Goal: Transaction & Acquisition: Purchase product/service

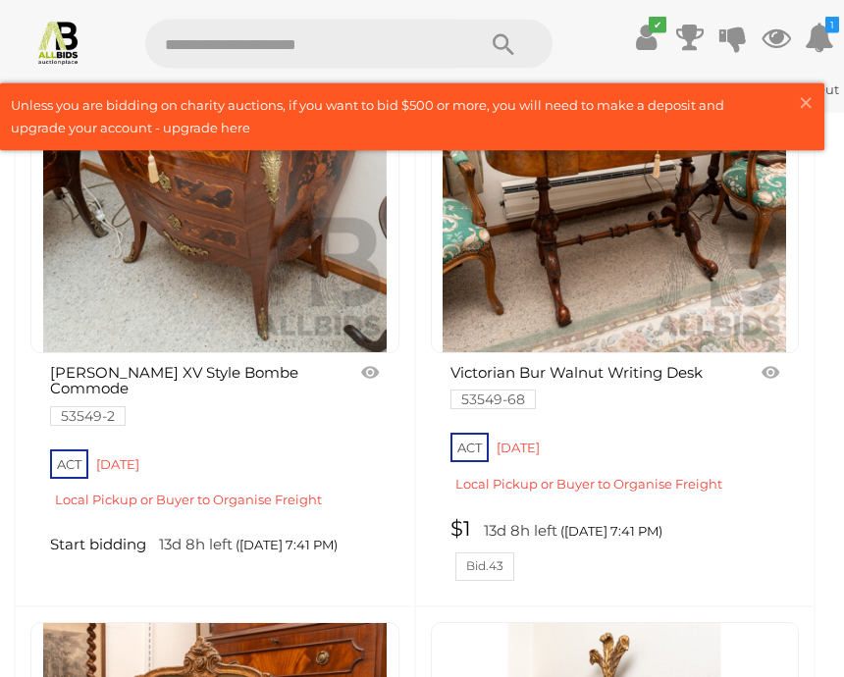
scroll to position [12288, 0]
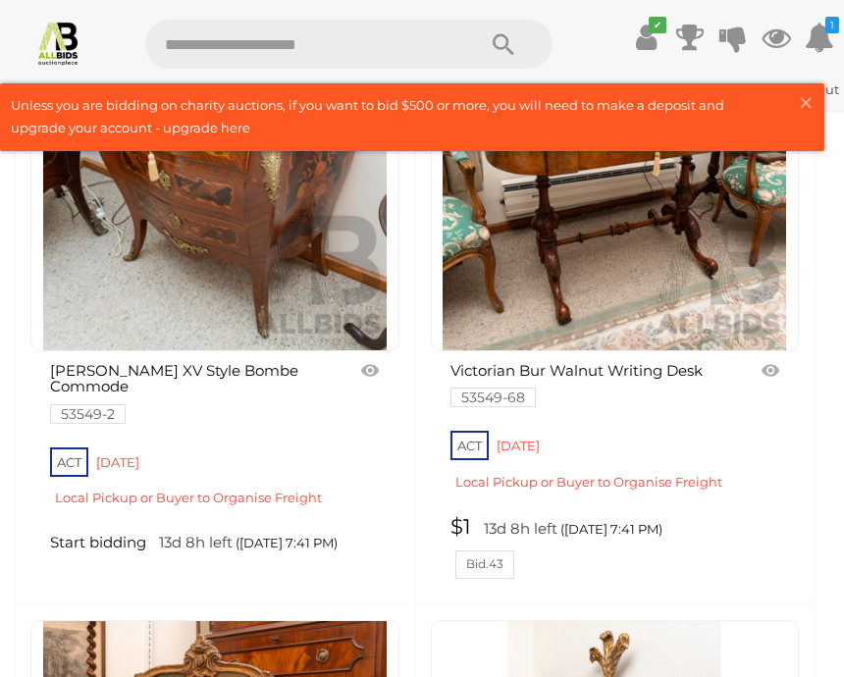
click at [481, 516] on link "$1 13d 8h left (23/09/2025 7:41 PM) Bid.43" at bounding box center [618, 547] width 335 height 64
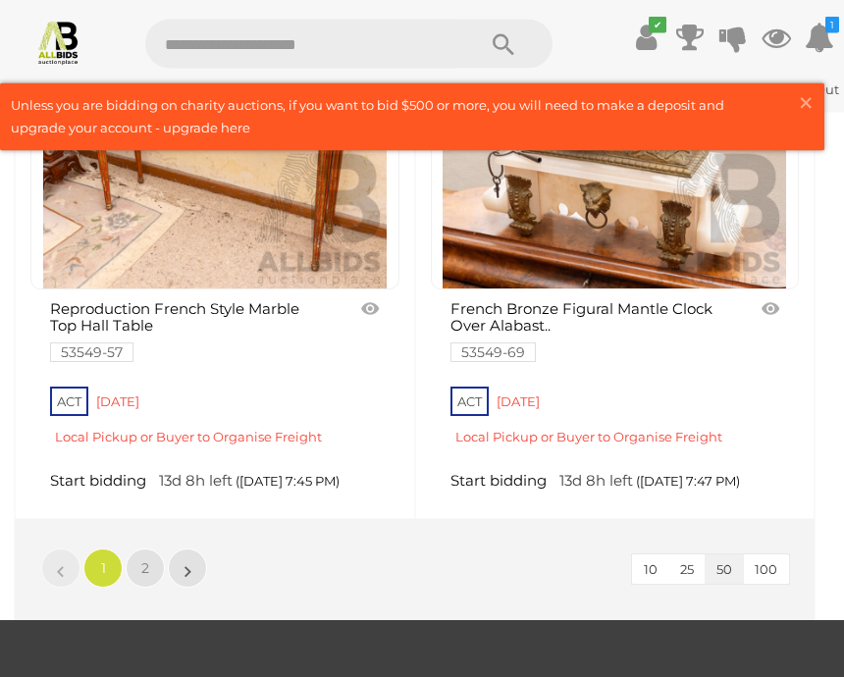
scroll to position [14776, 0]
click at [192, 549] on link "»" at bounding box center [187, 568] width 39 height 39
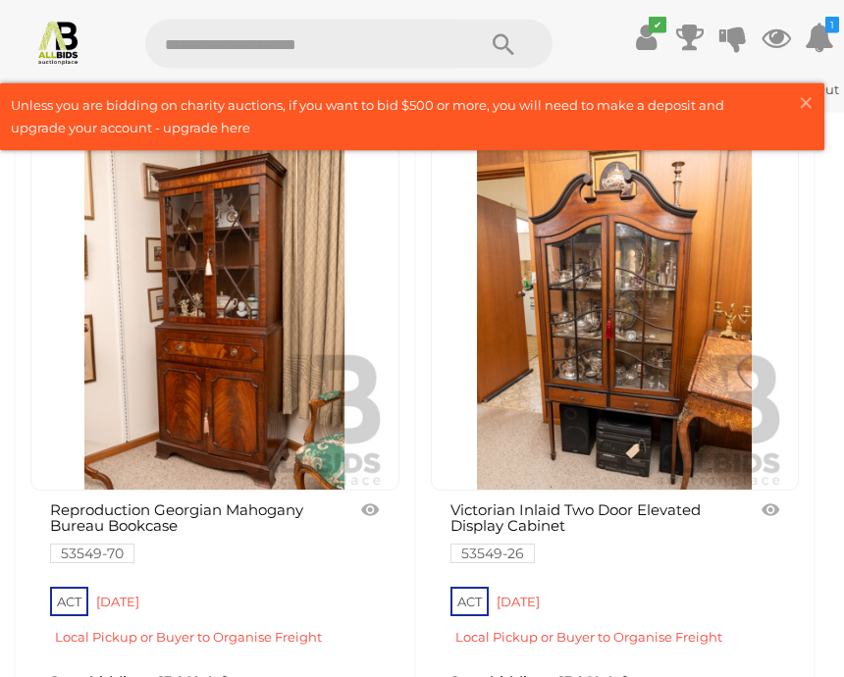
scroll to position [1983, 0]
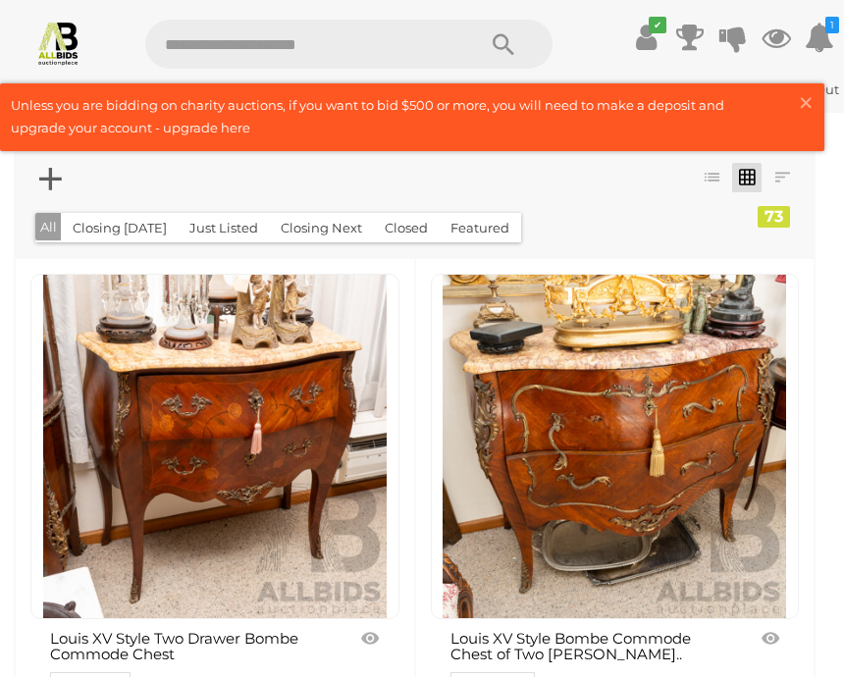
click at [804, 101] on span "×" at bounding box center [806, 102] width 18 height 38
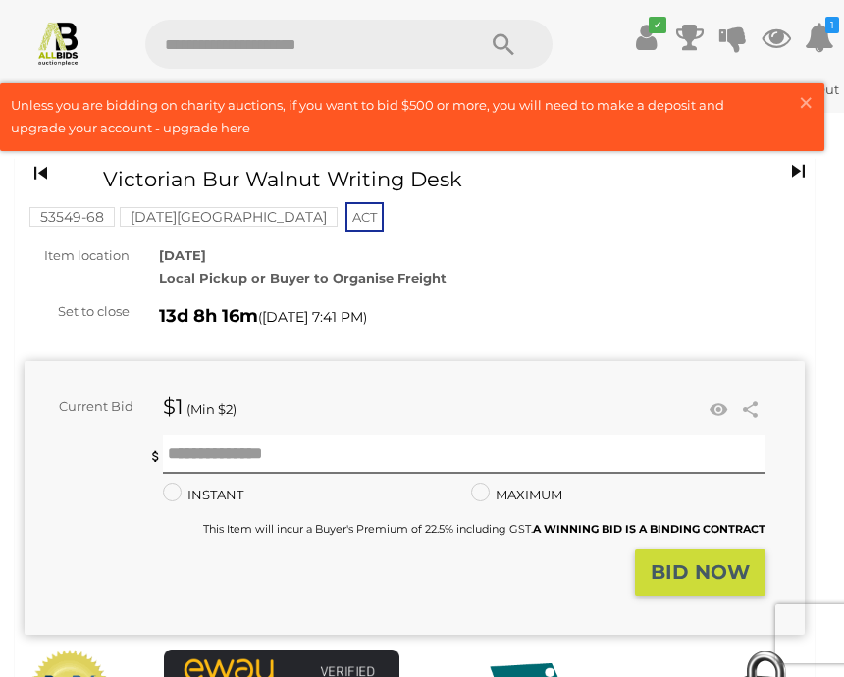
scroll to position [32, 0]
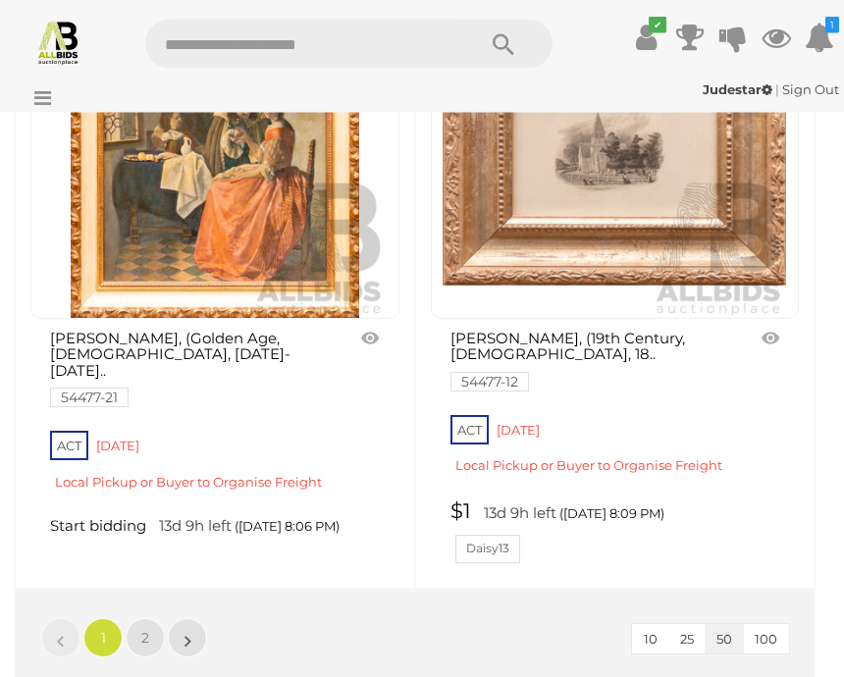
scroll to position [14747, 0]
click at [194, 619] on link "»" at bounding box center [187, 638] width 39 height 39
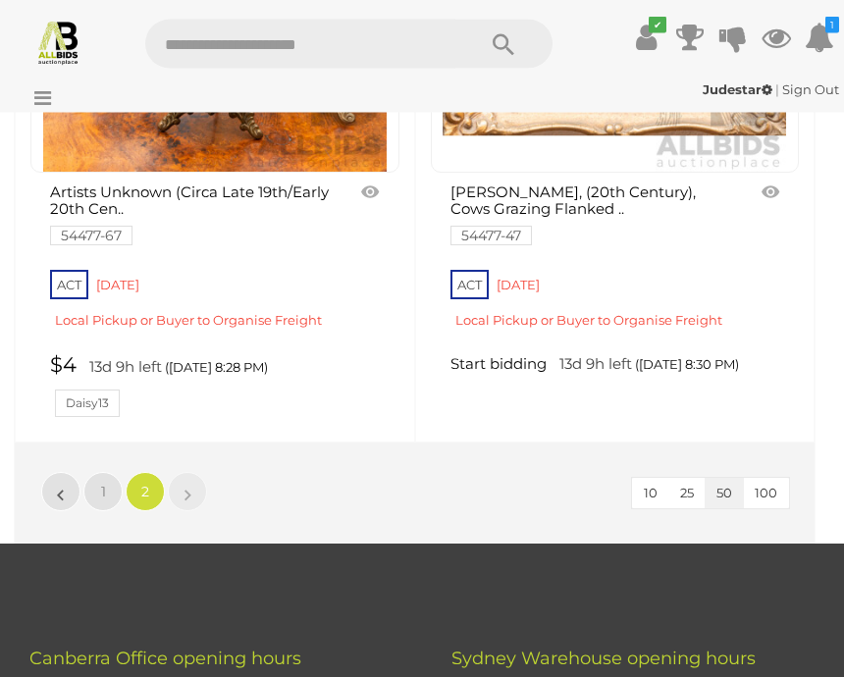
scroll to position [3988, 0]
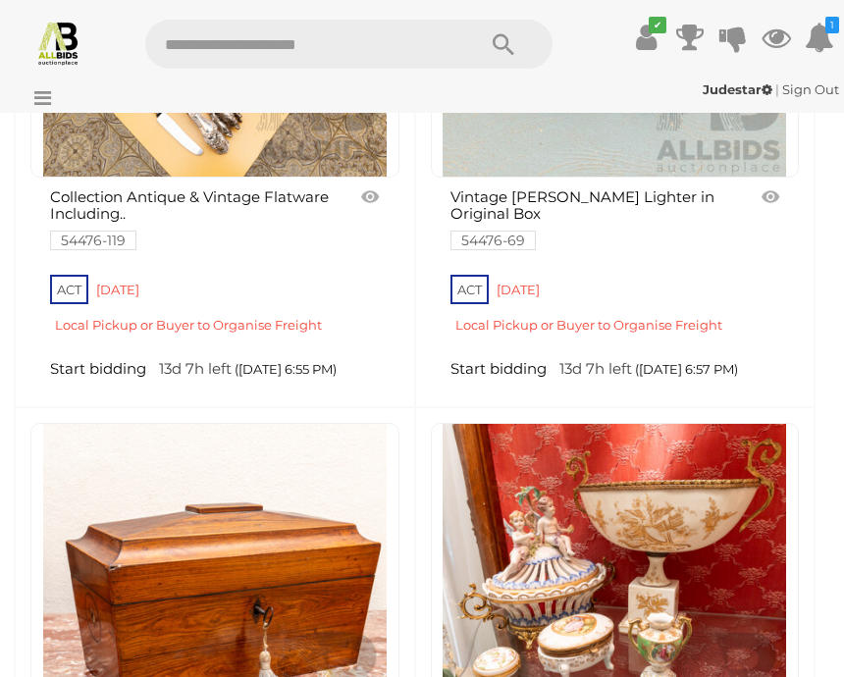
scroll to position [7732, 0]
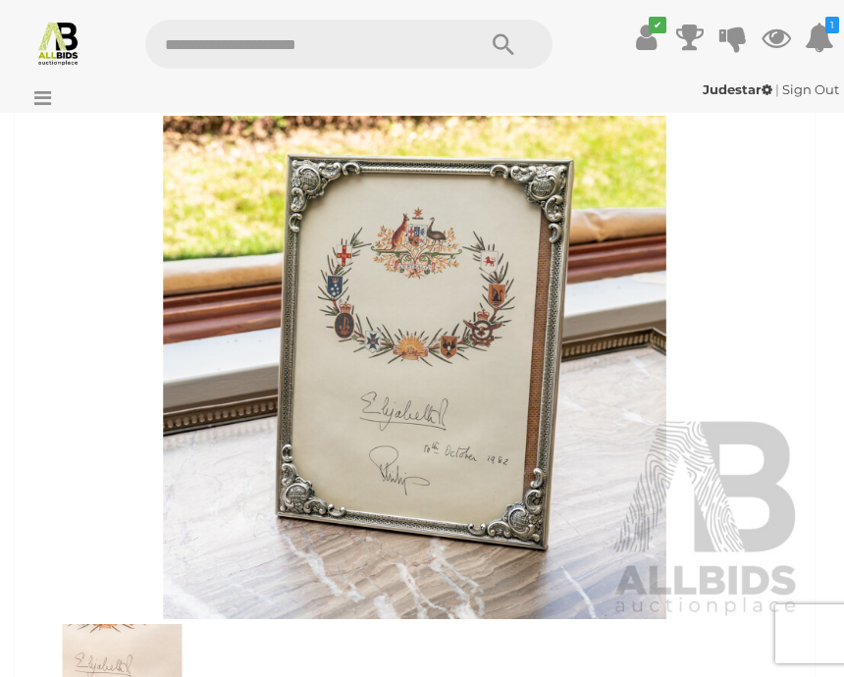
scroll to position [708, 0]
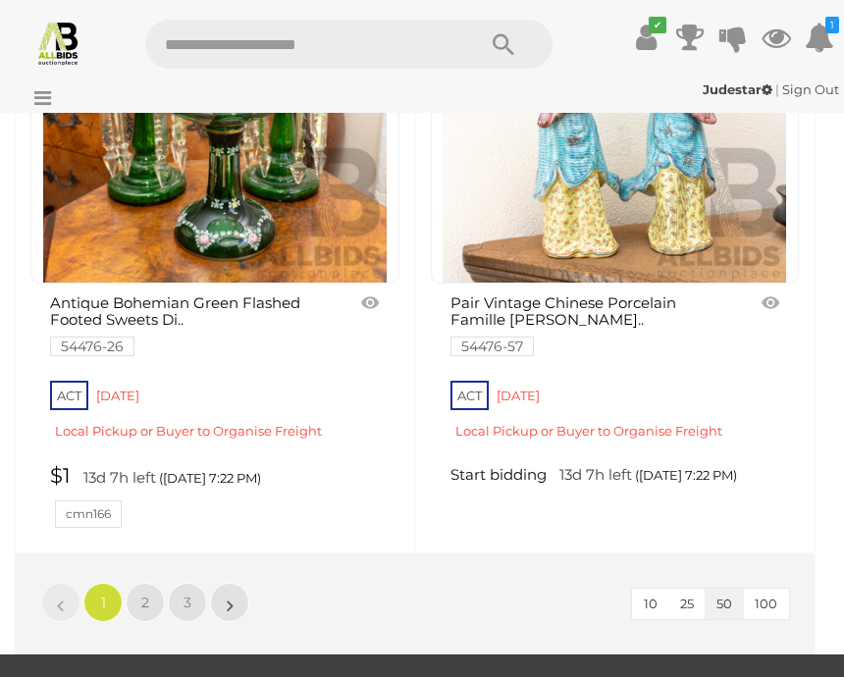
scroll to position [14788, 0]
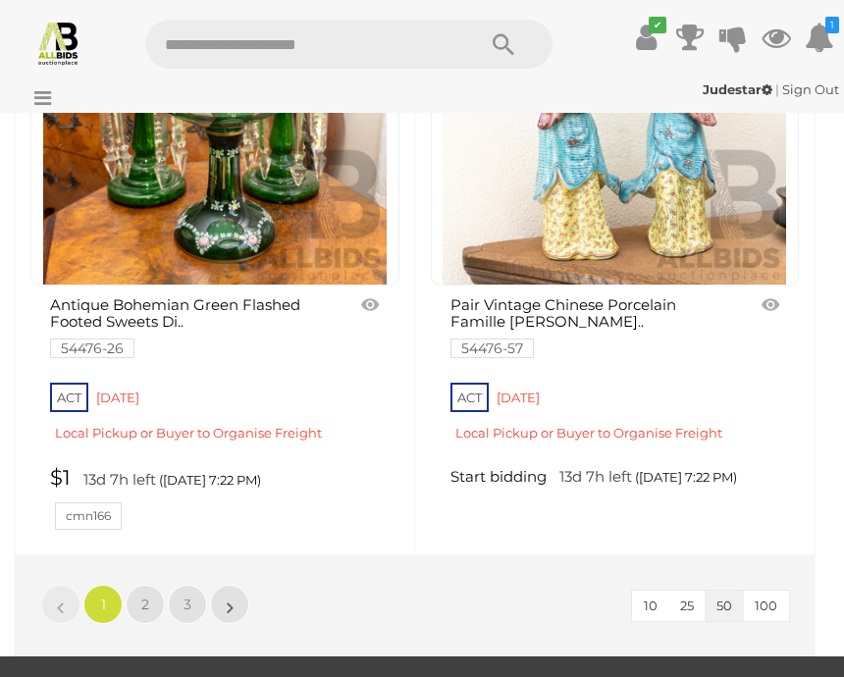
click at [234, 585] on link "»" at bounding box center [229, 604] width 39 height 39
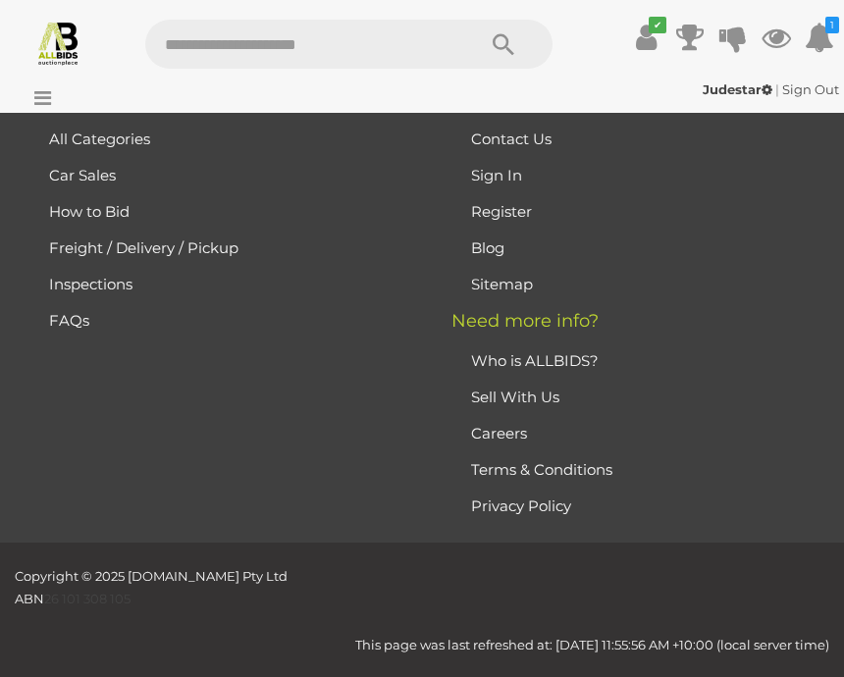
scroll to position [0, 0]
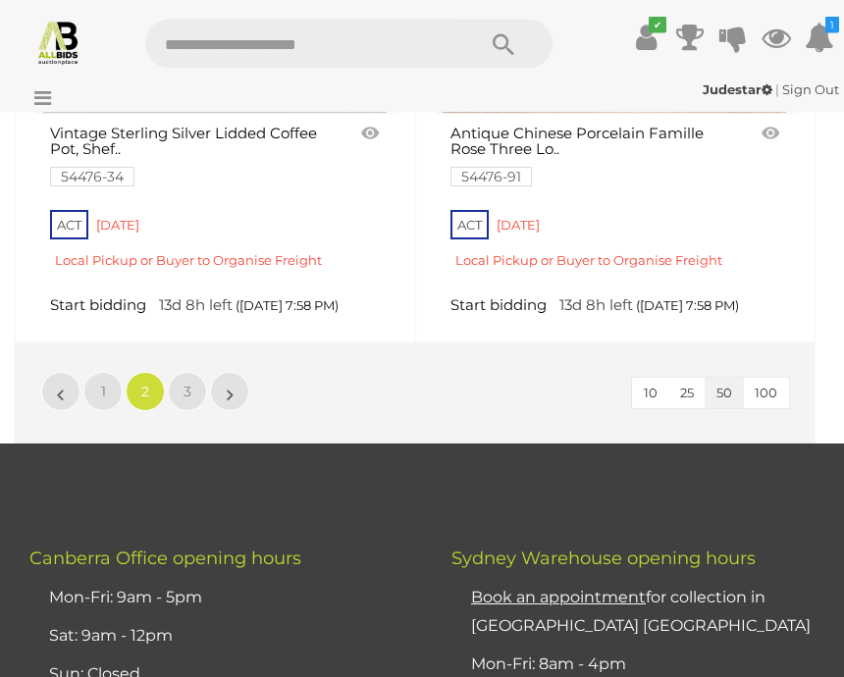
scroll to position [15001, 0]
click at [225, 372] on link "»" at bounding box center [229, 391] width 39 height 39
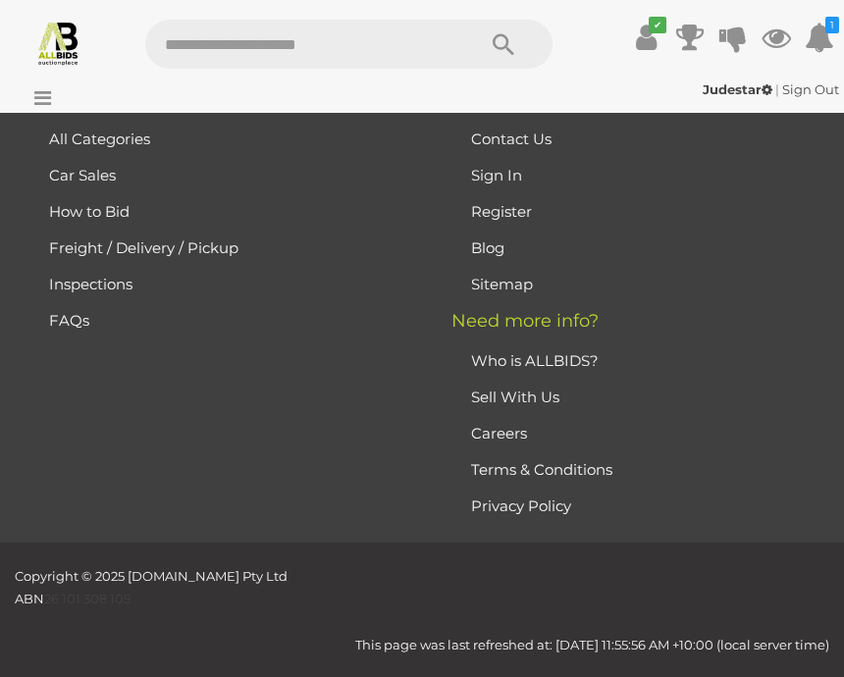
scroll to position [0, 0]
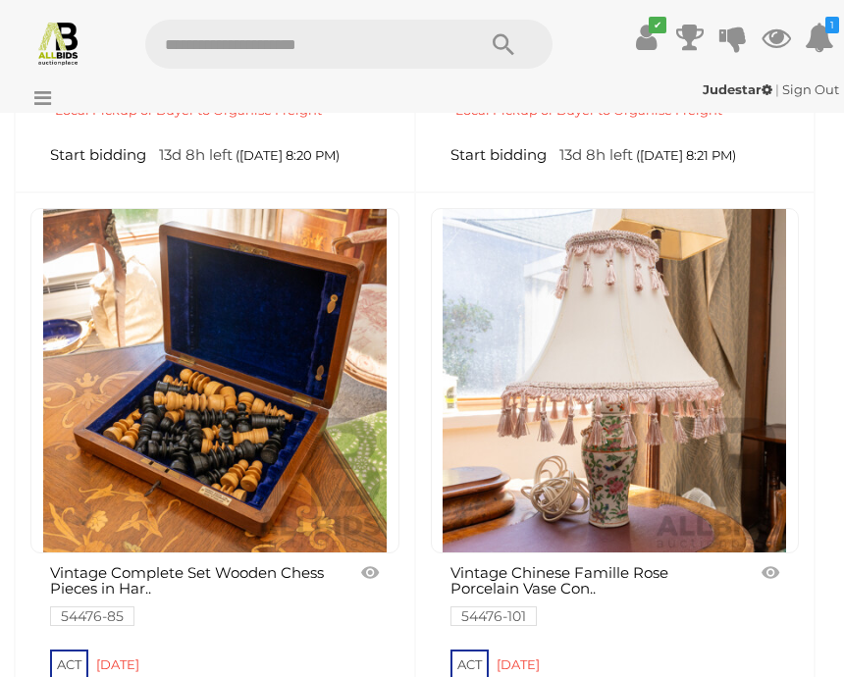
scroll to position [6675, 0]
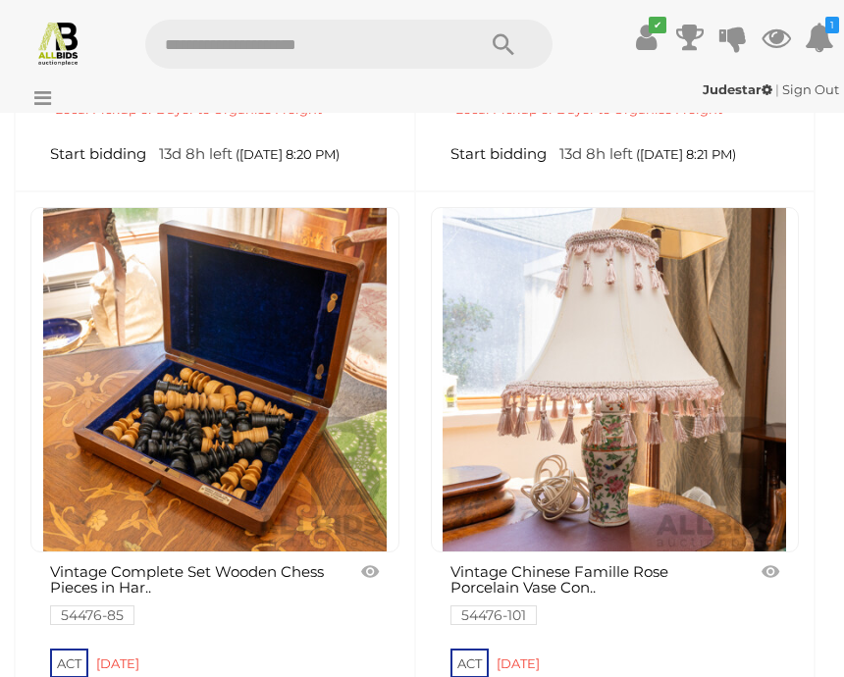
click at [198, 411] on img at bounding box center [215, 380] width 344 height 344
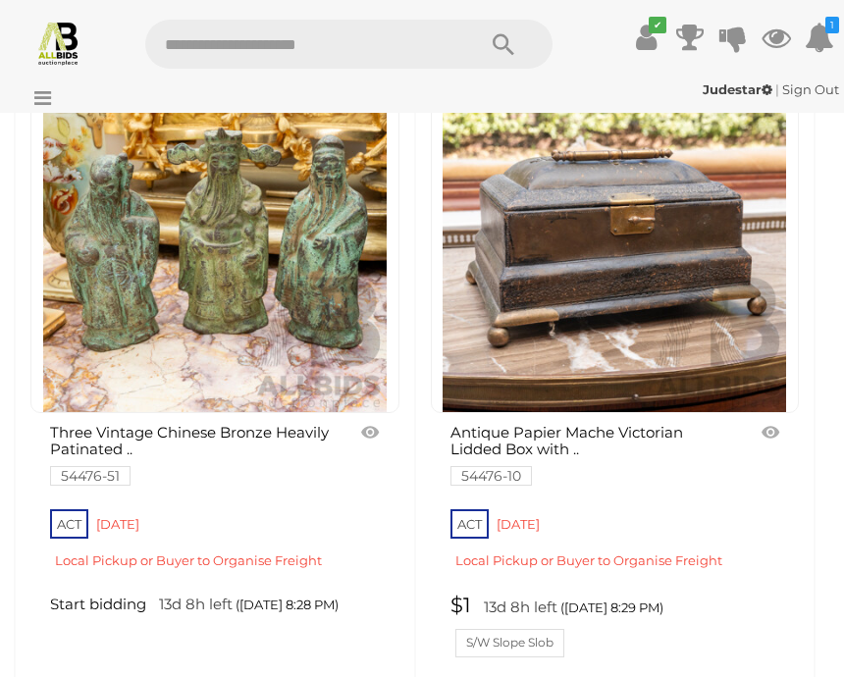
scroll to position [7980, 0]
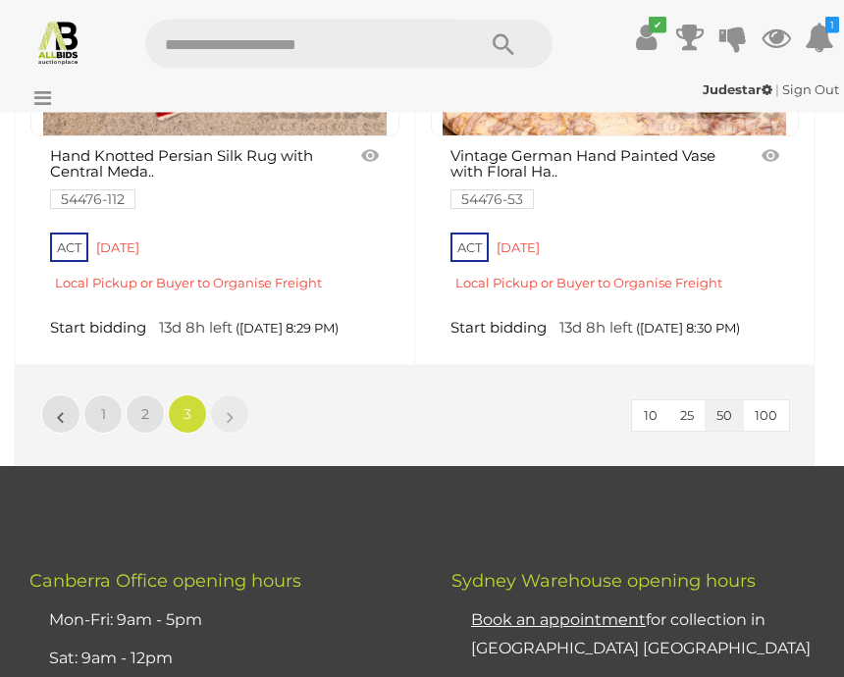
click at [226, 396] on link "»" at bounding box center [229, 415] width 39 height 39
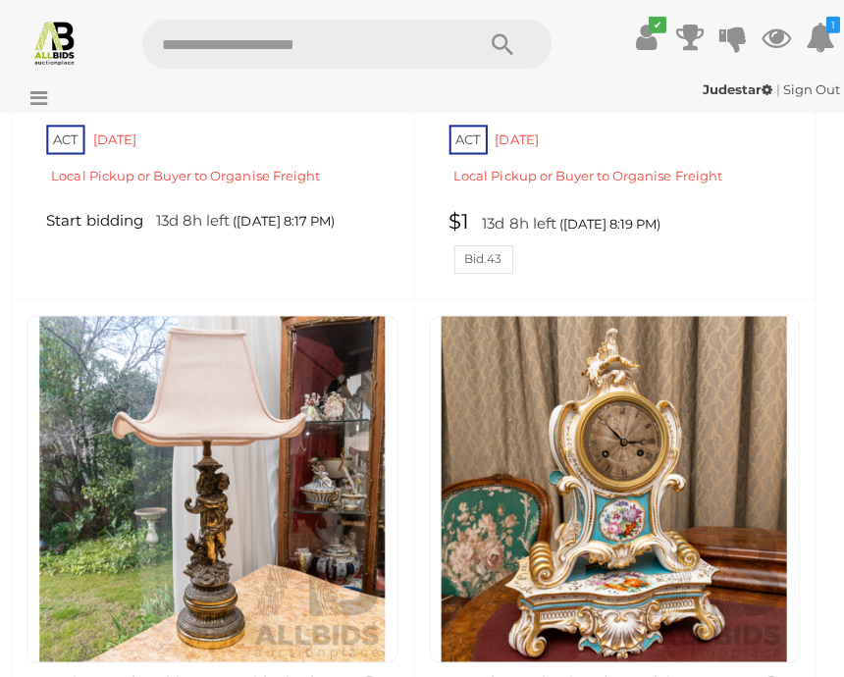
scroll to position [5978, 0]
click at [674, 533] on img at bounding box center [615, 487] width 344 height 344
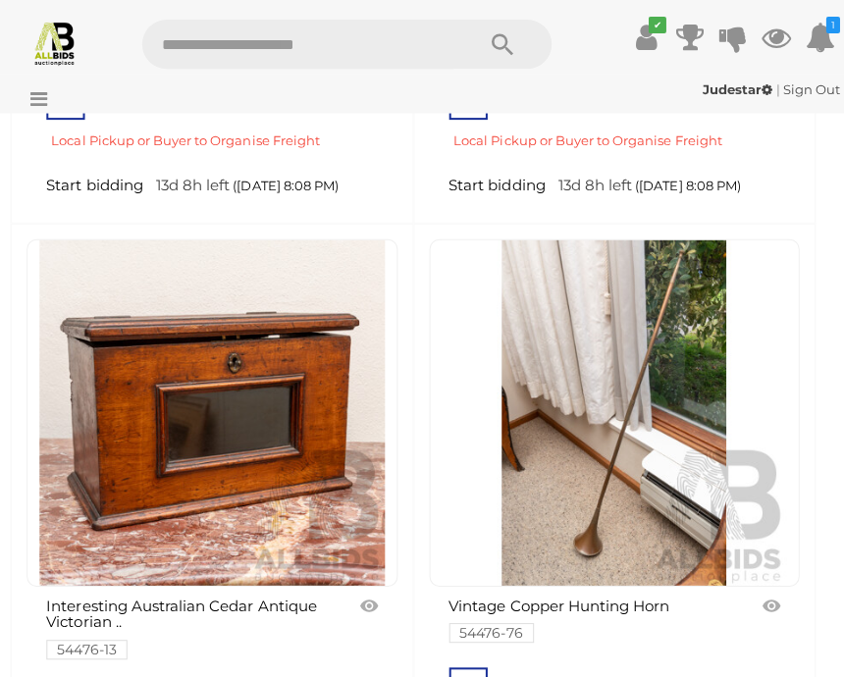
scroll to position [3594, 0]
click at [218, 418] on img at bounding box center [215, 412] width 344 height 344
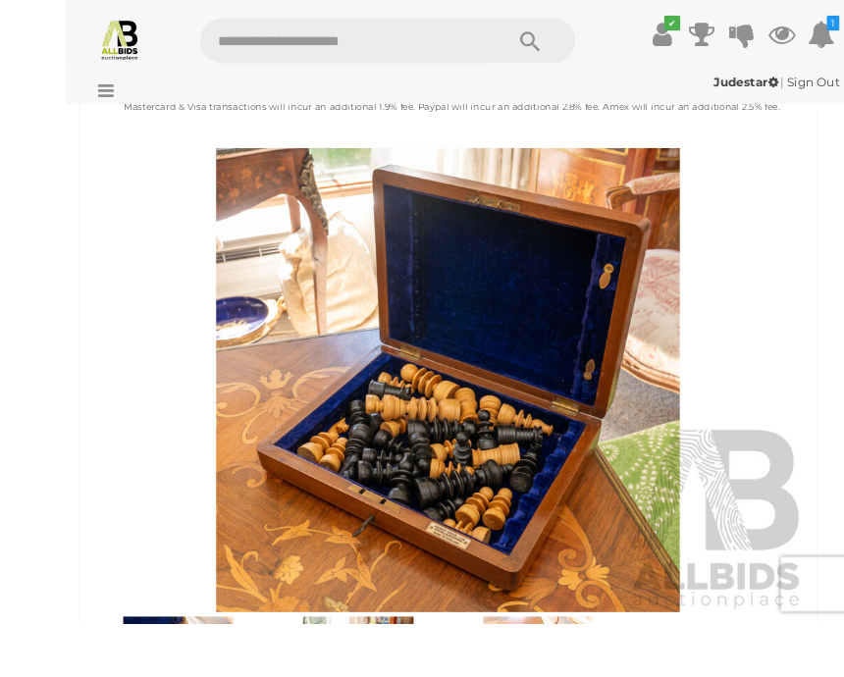
scroll to position [762, 0]
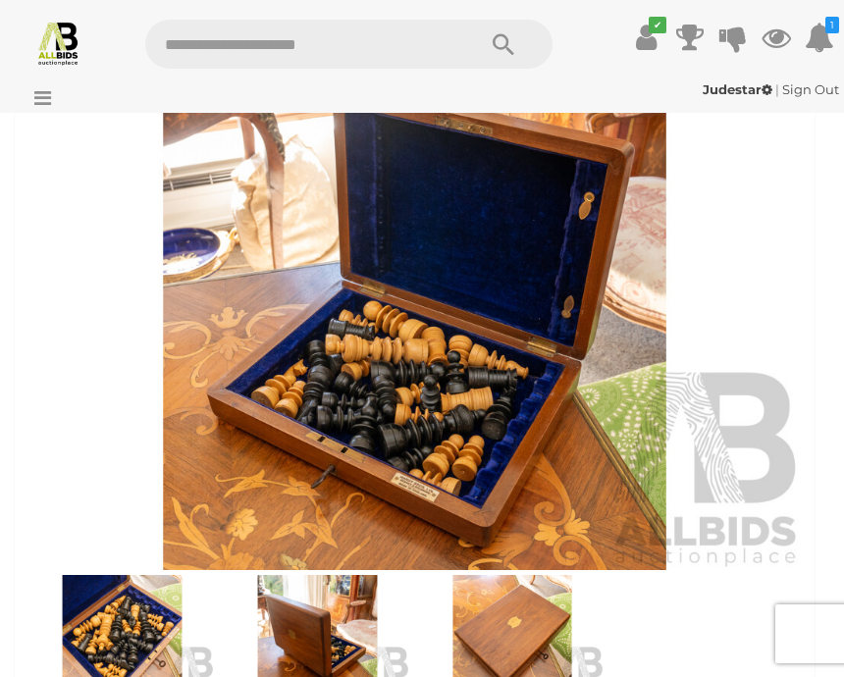
click at [325, 641] on img at bounding box center [318, 635] width 186 height 120
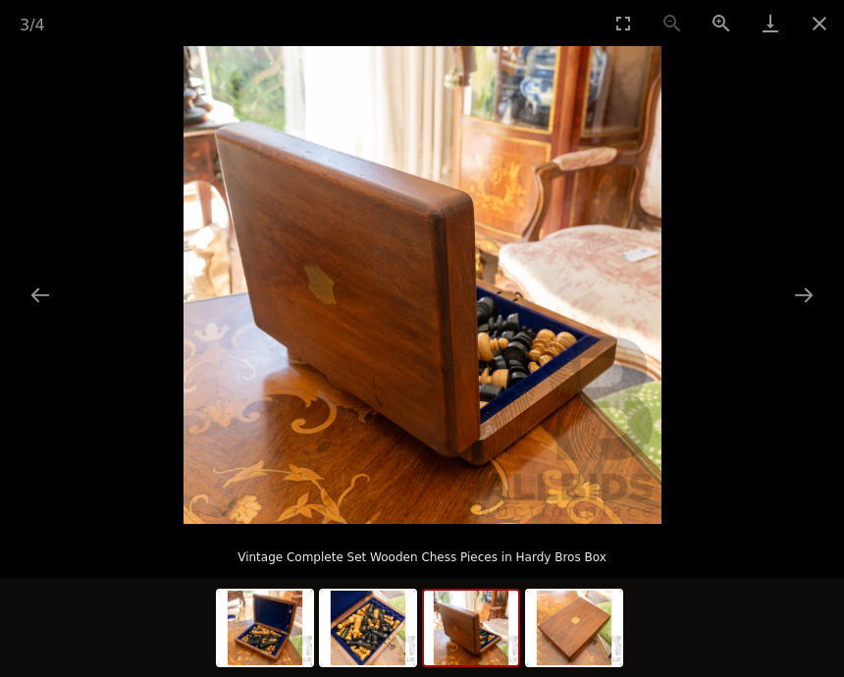
click at [805, 314] on button "Next slide" at bounding box center [804, 295] width 41 height 38
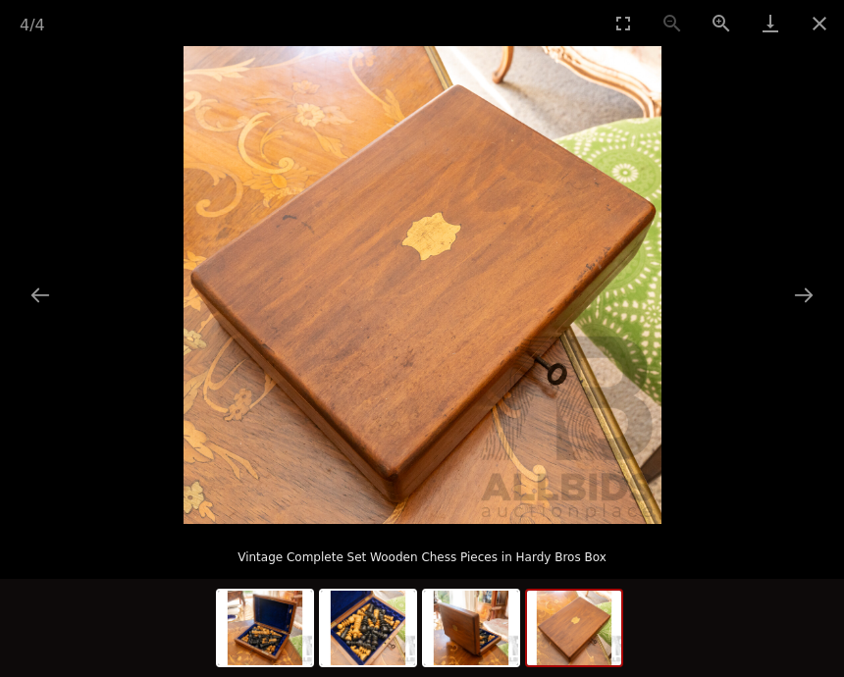
click at [804, 314] on button "Next slide" at bounding box center [804, 295] width 41 height 38
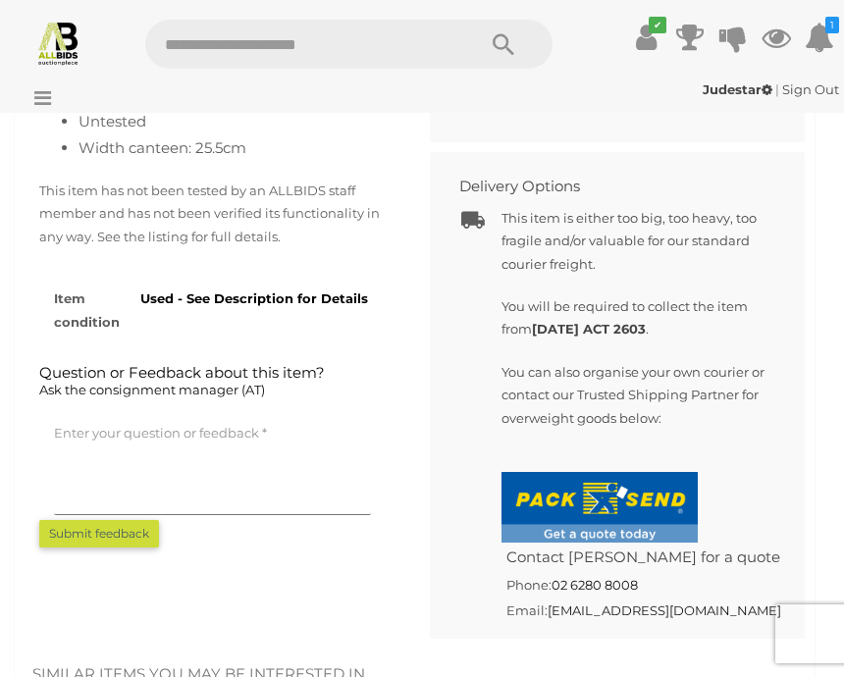
scroll to position [1546, 0]
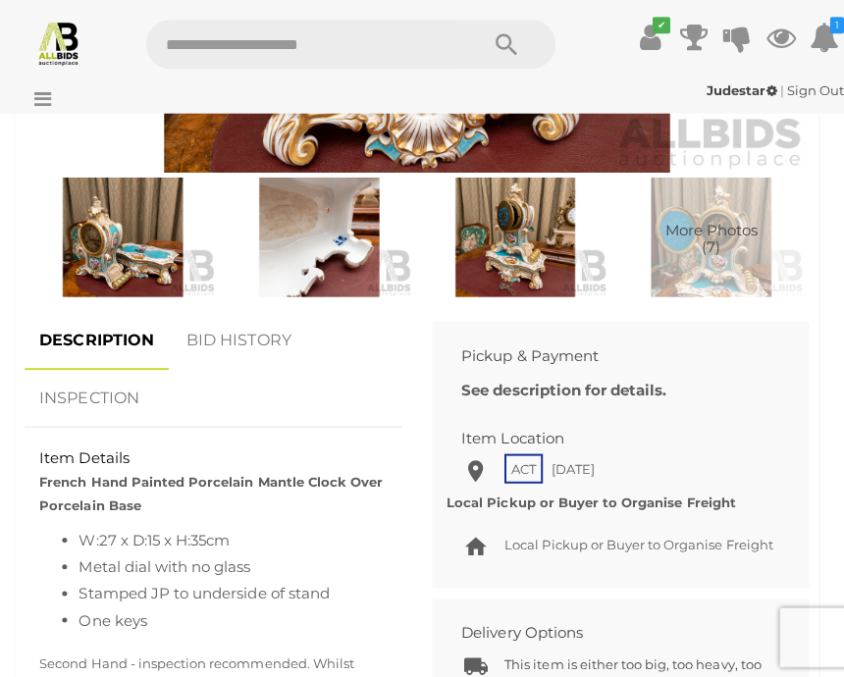
scroll to position [1154, 0]
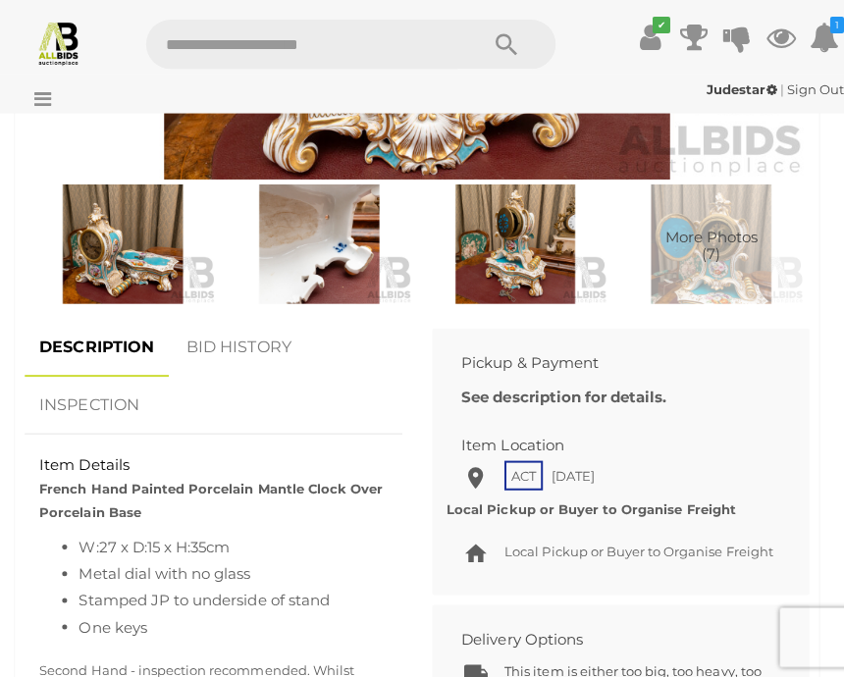
click at [239, 352] on link "BID HISTORY" at bounding box center [238, 346] width 134 height 58
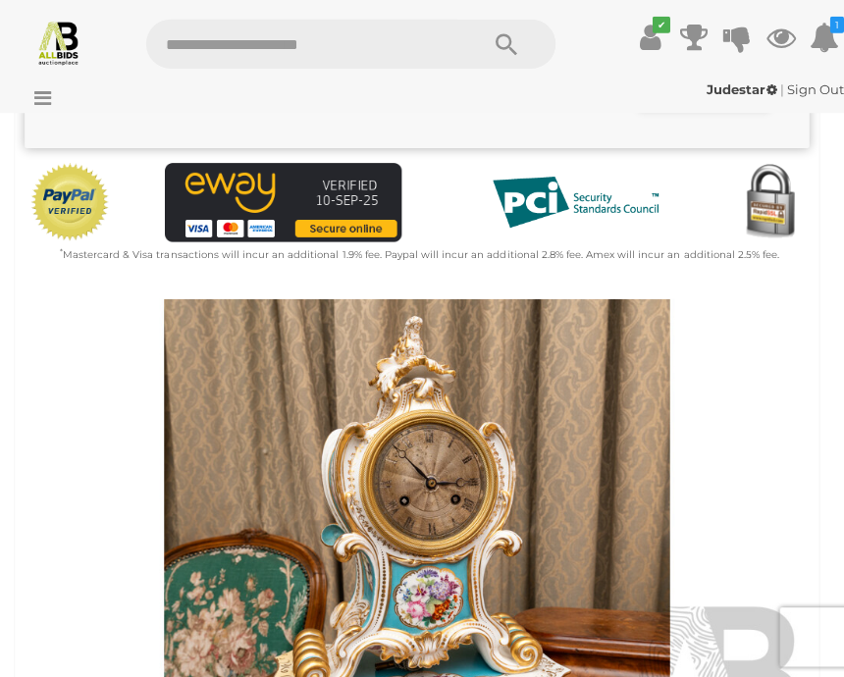
scroll to position [498, 0]
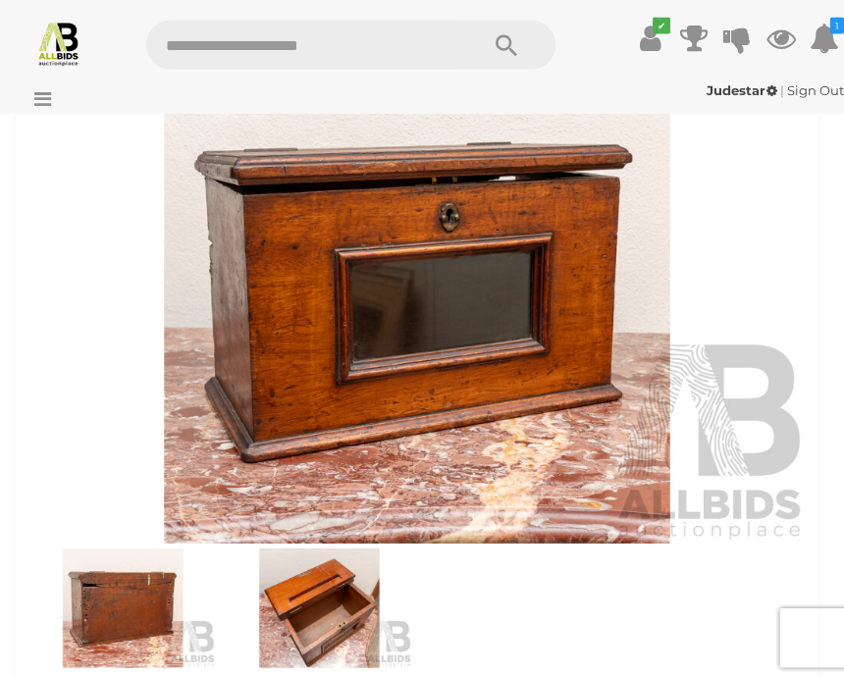
scroll to position [792, 0]
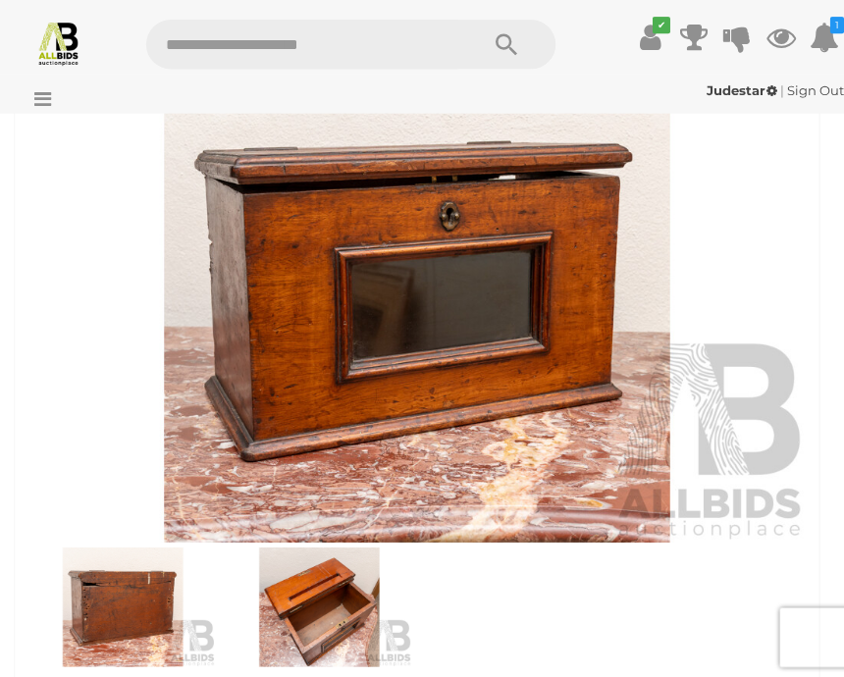
click at [129, 615] on img at bounding box center [122, 605] width 186 height 120
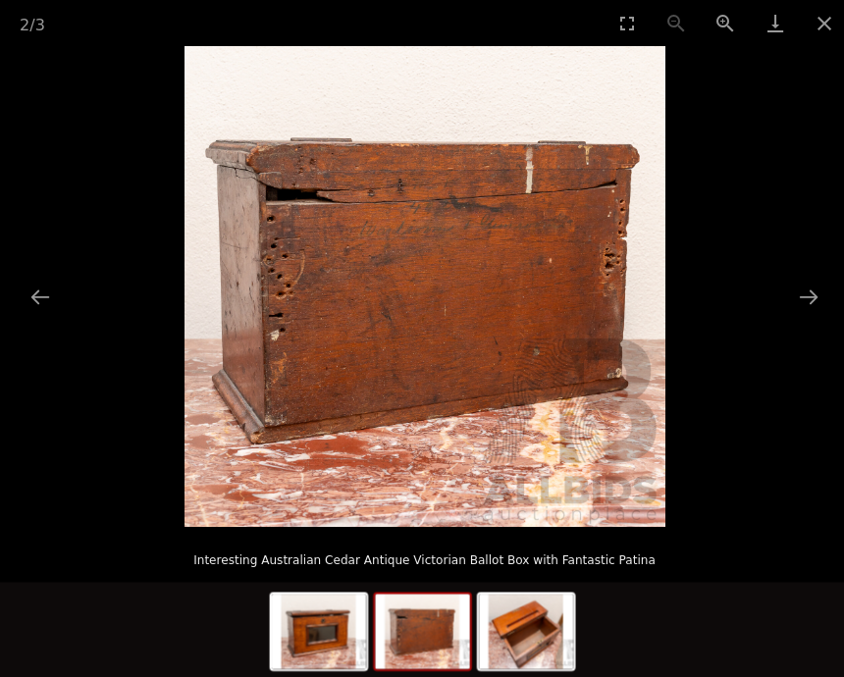
click at [814, 29] on button "Close gallery" at bounding box center [819, 23] width 49 height 46
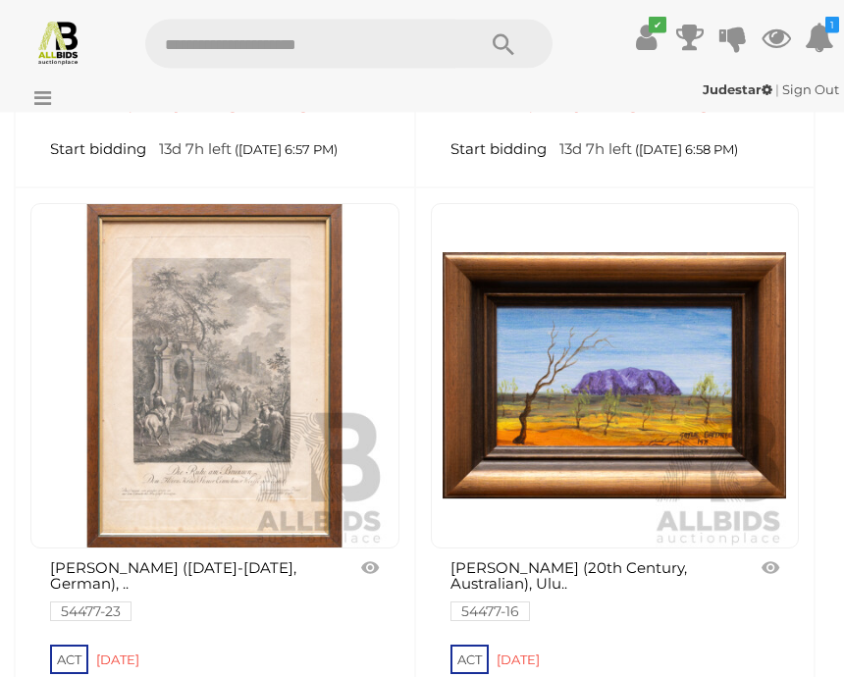
scroll to position [4203, 0]
click at [211, 440] on img at bounding box center [215, 376] width 344 height 344
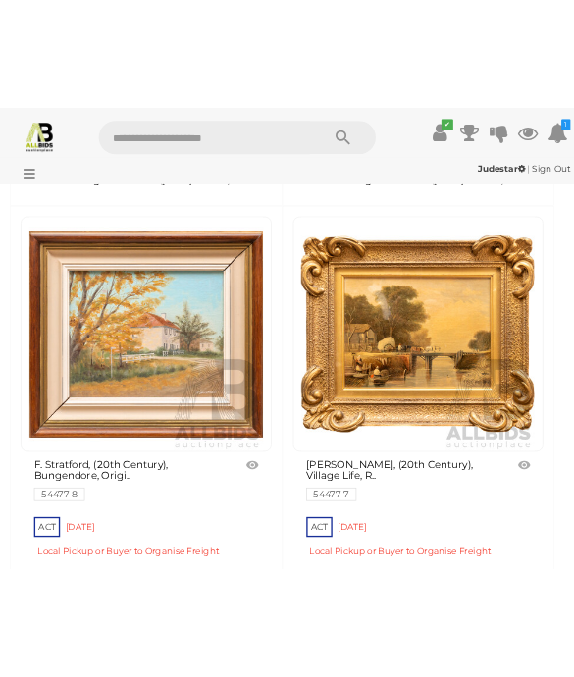
scroll to position [5242, 0]
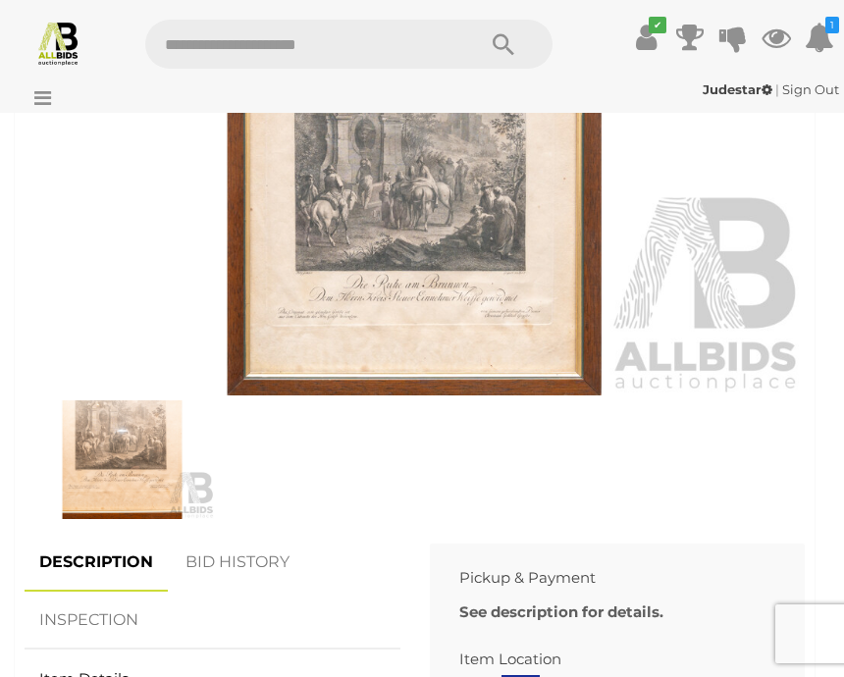
scroll to position [950, 0]
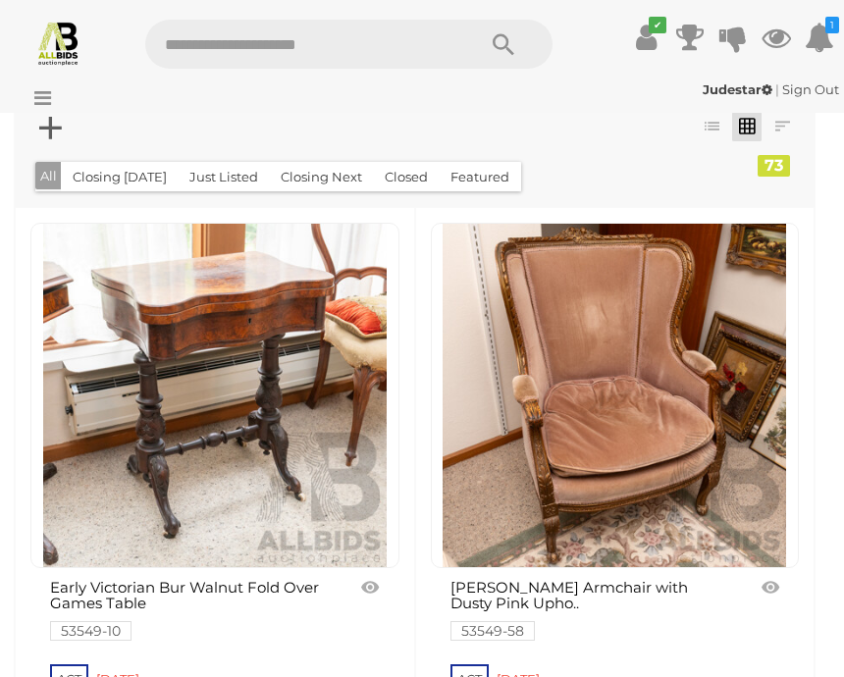
scroll to position [39, 0]
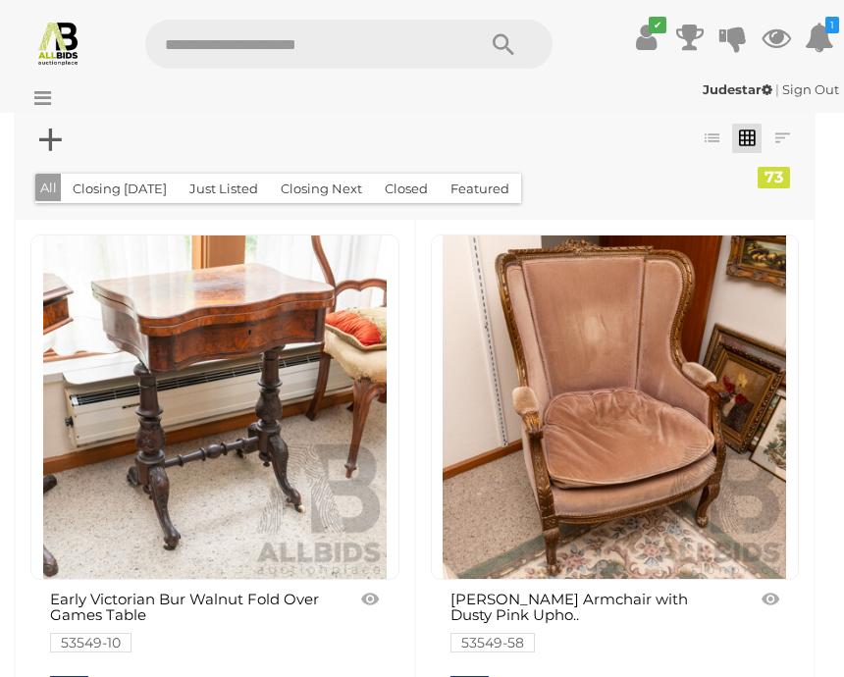
click at [227, 373] on link at bounding box center [214, 408] width 369 height 346
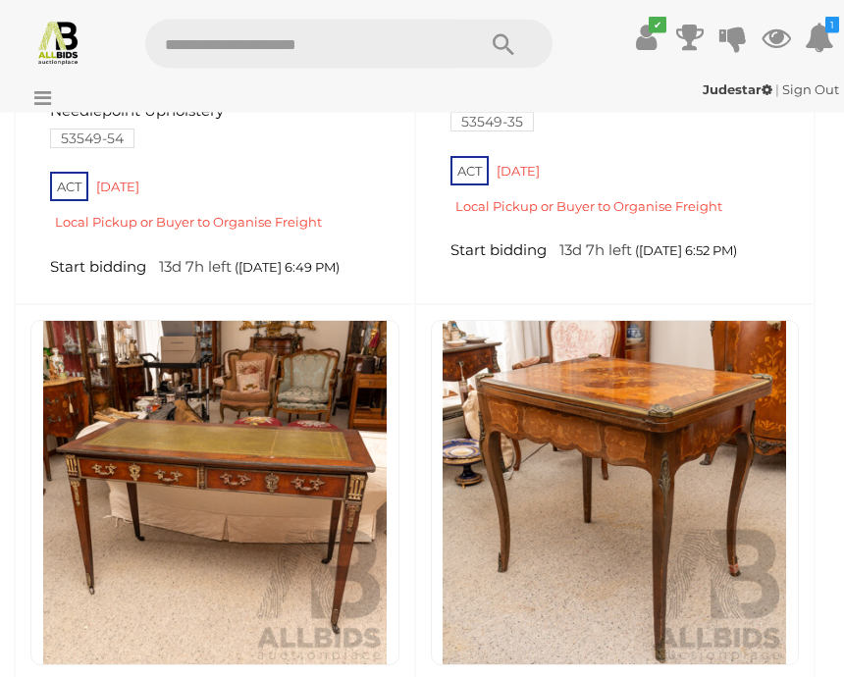
scroll to position [3618, 0]
click at [685, 416] on link at bounding box center [615, 493] width 369 height 346
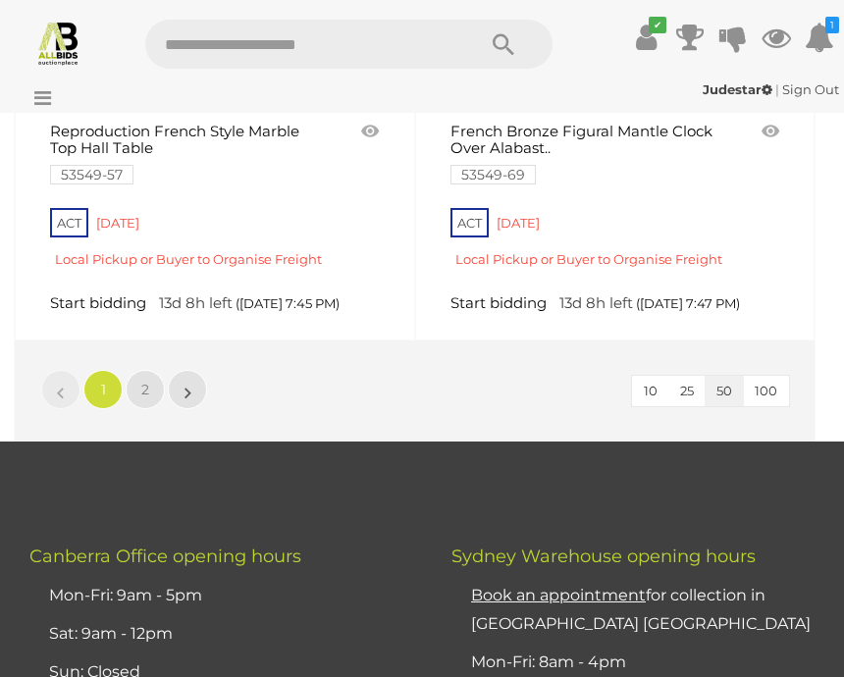
scroll to position [14976, 0]
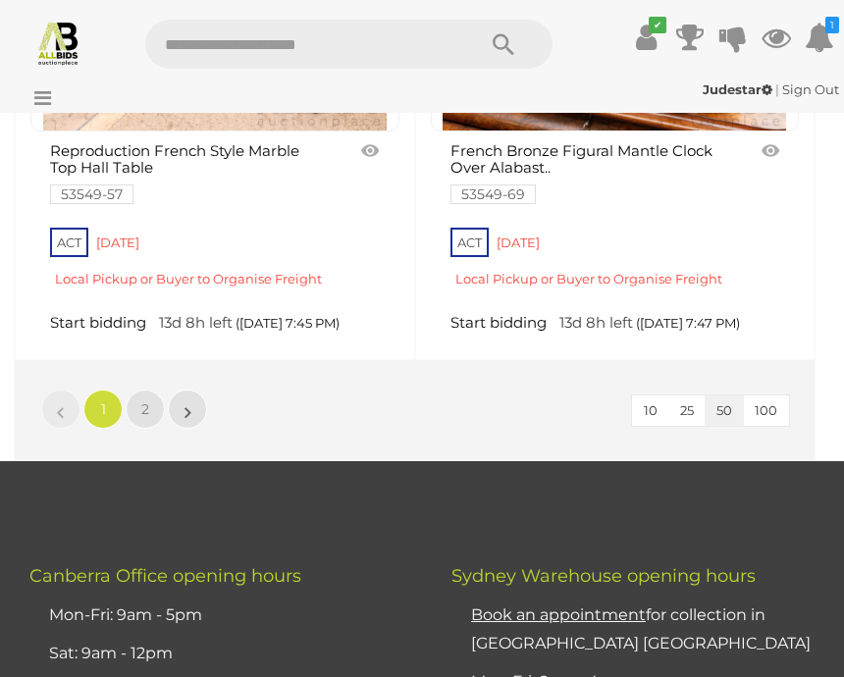
click at [198, 390] on link "»" at bounding box center [187, 409] width 39 height 39
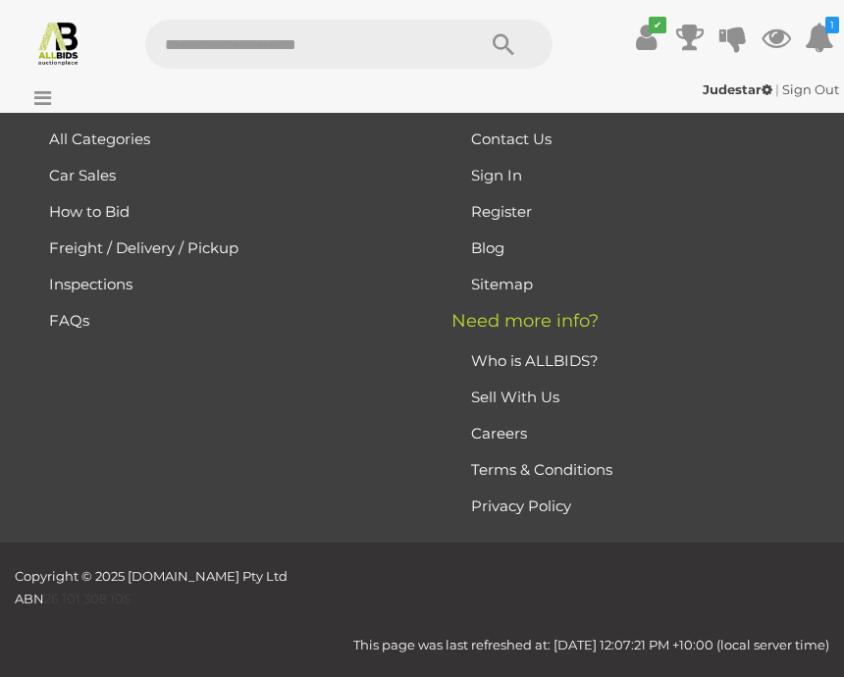
scroll to position [0, 0]
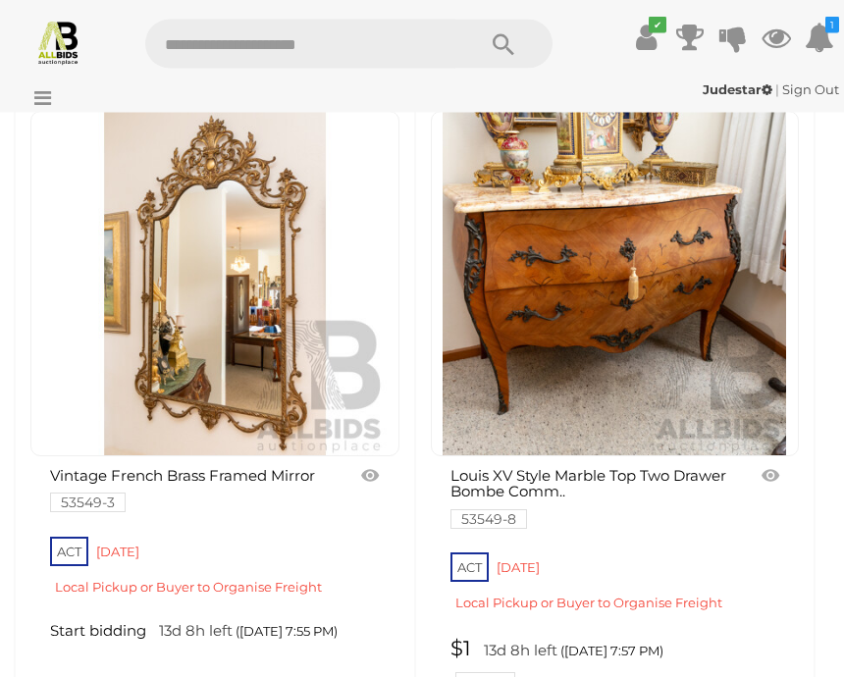
scroll to position [1385, 0]
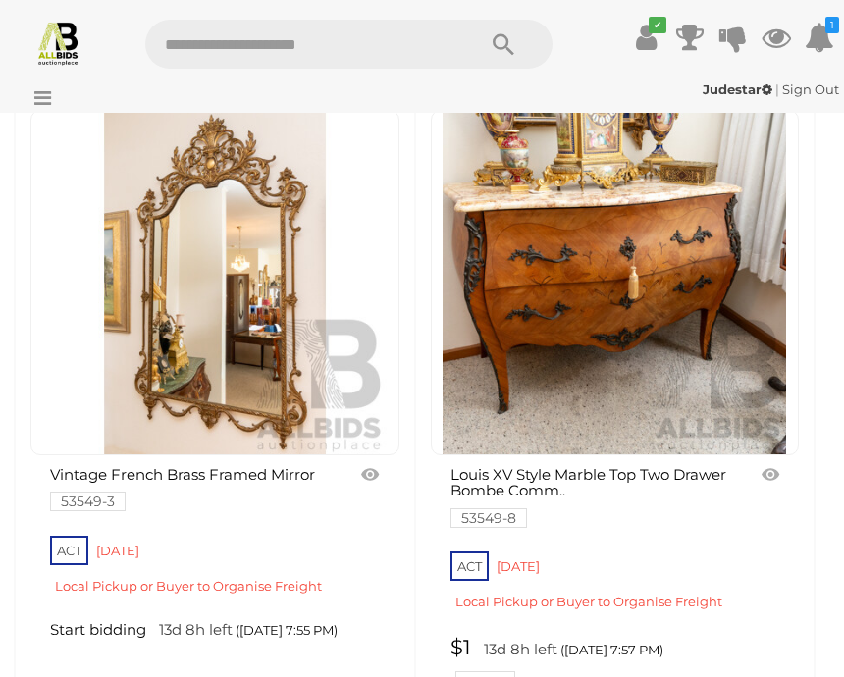
click at [237, 379] on img at bounding box center [215, 283] width 344 height 344
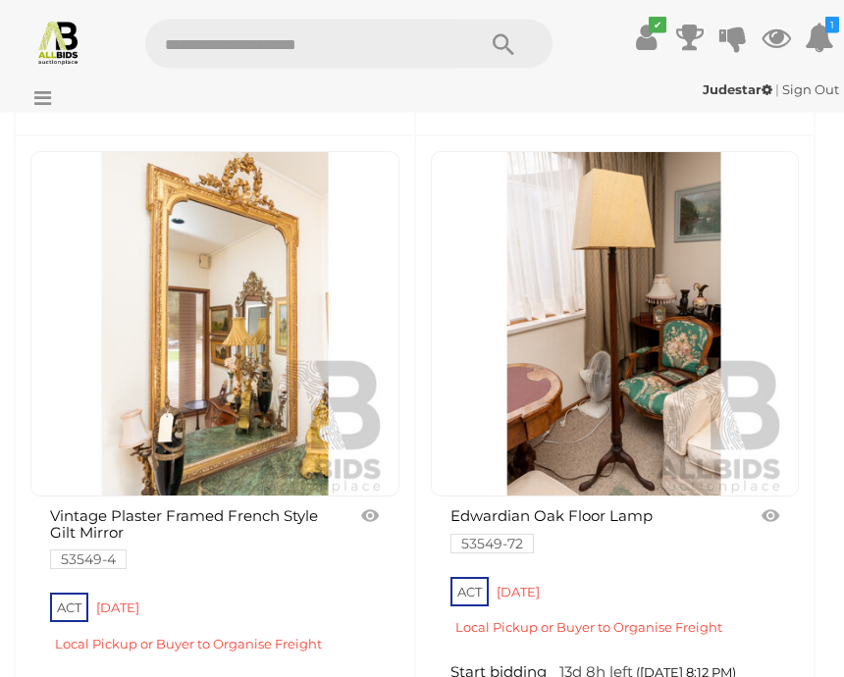
scroll to position [3787, 0]
click at [225, 403] on img at bounding box center [215, 324] width 344 height 344
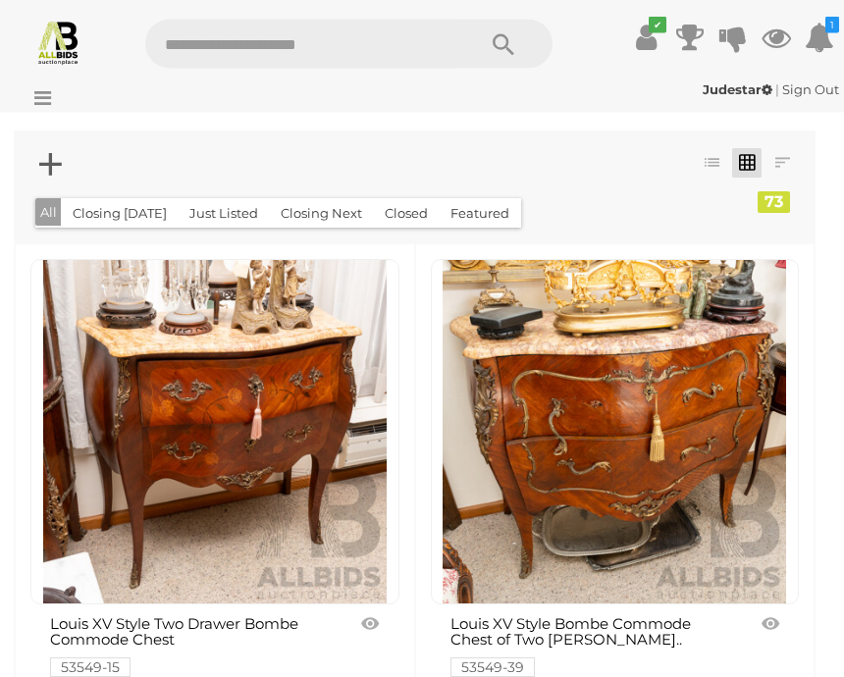
scroll to position [0, 0]
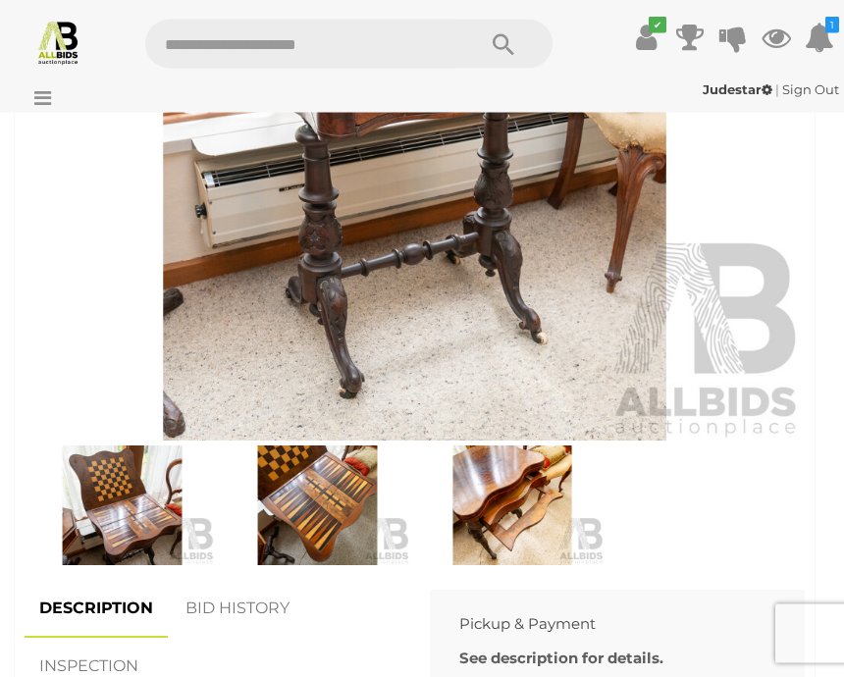
click at [128, 517] on img at bounding box center [122, 507] width 186 height 120
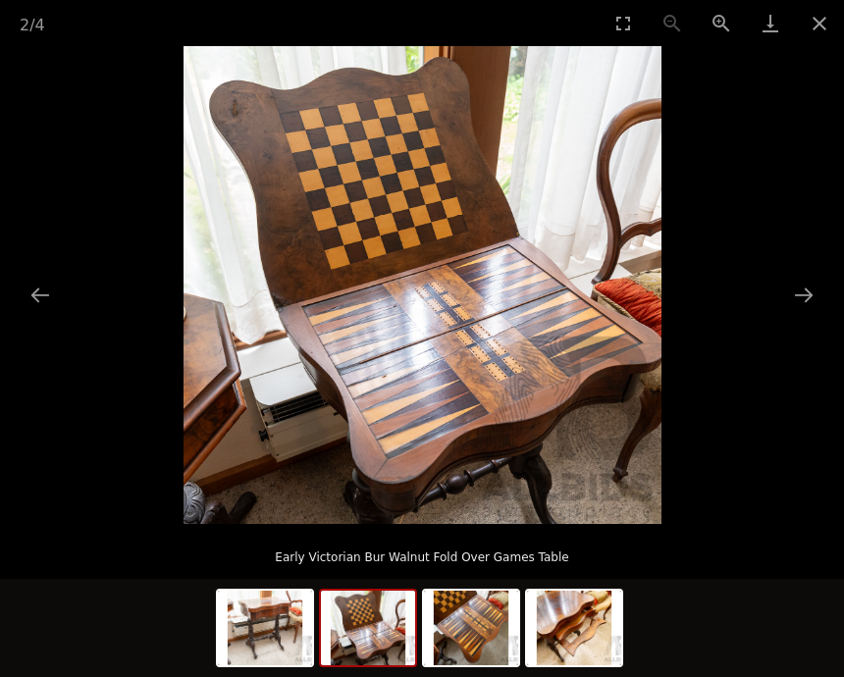
click at [804, 314] on button "Next slide" at bounding box center [804, 295] width 41 height 38
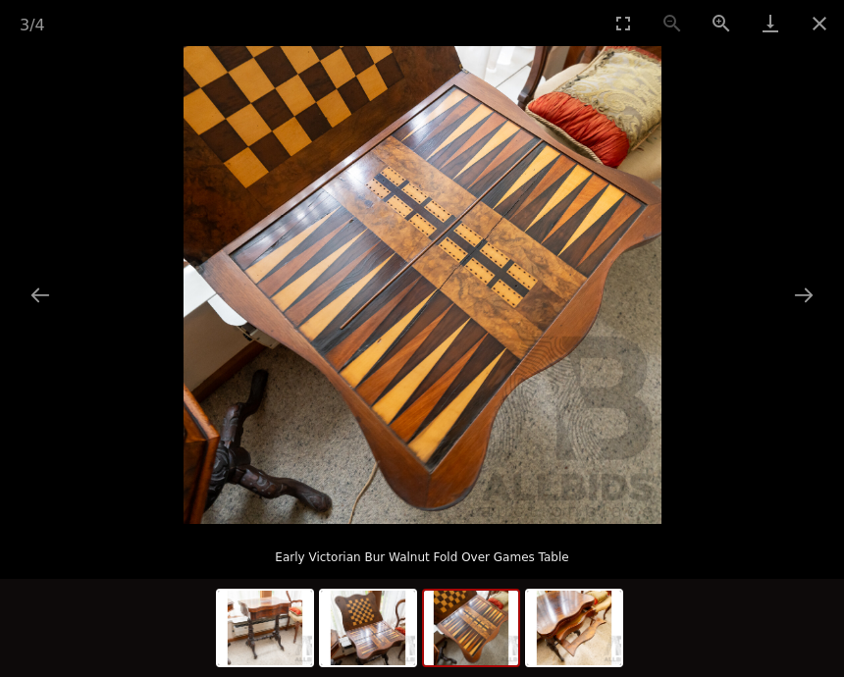
click at [804, 314] on button "Next slide" at bounding box center [804, 295] width 41 height 38
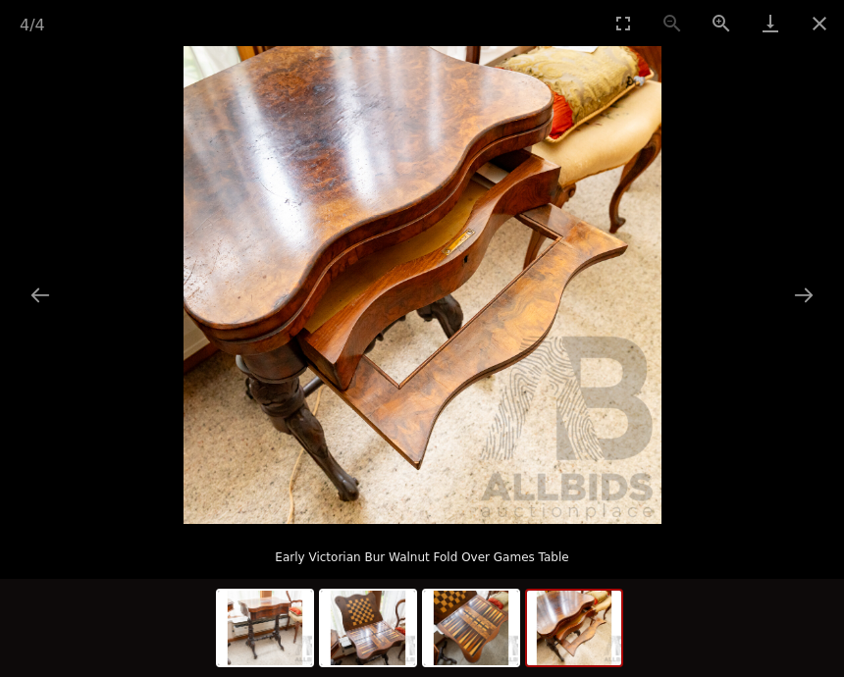
click at [810, 314] on button "Next slide" at bounding box center [804, 295] width 41 height 38
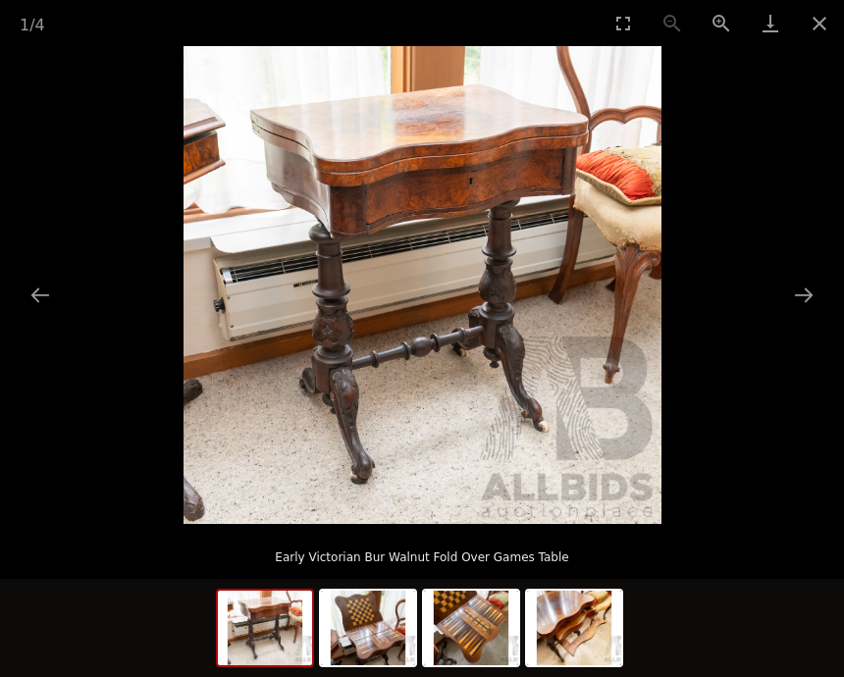
click at [812, 314] on button "Next slide" at bounding box center [804, 295] width 41 height 38
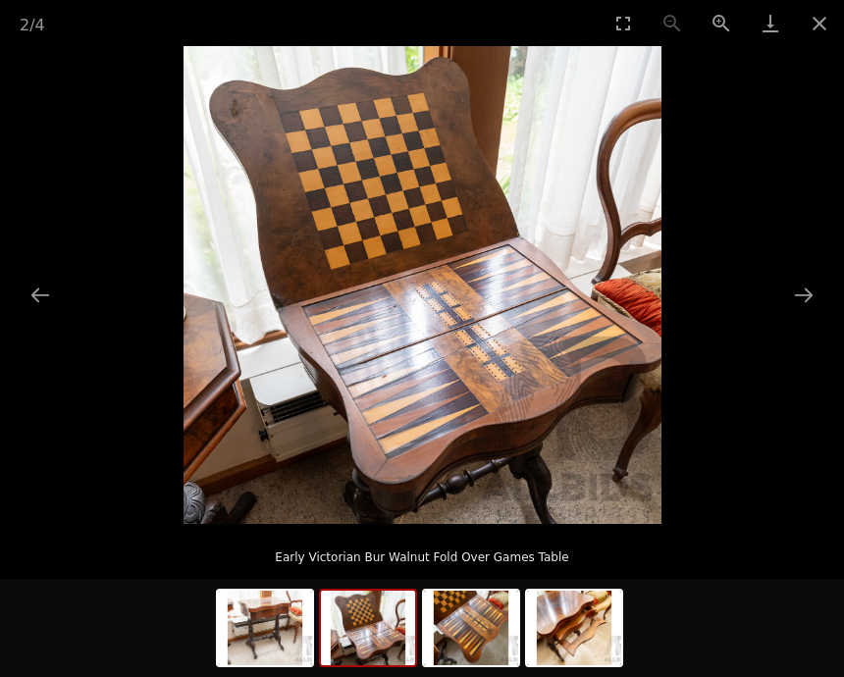
click at [816, 24] on button "Close gallery" at bounding box center [819, 23] width 49 height 46
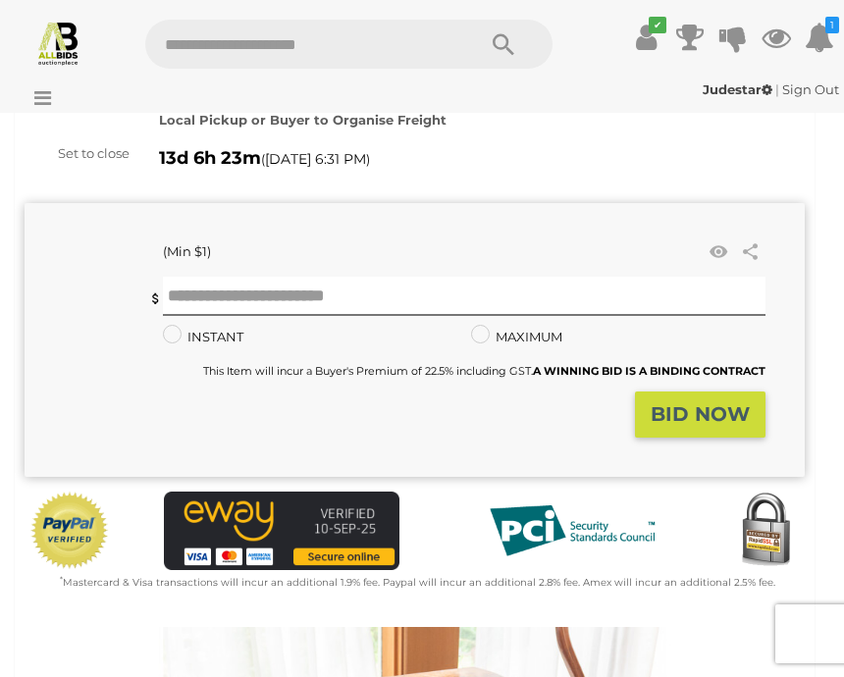
scroll to position [102, 0]
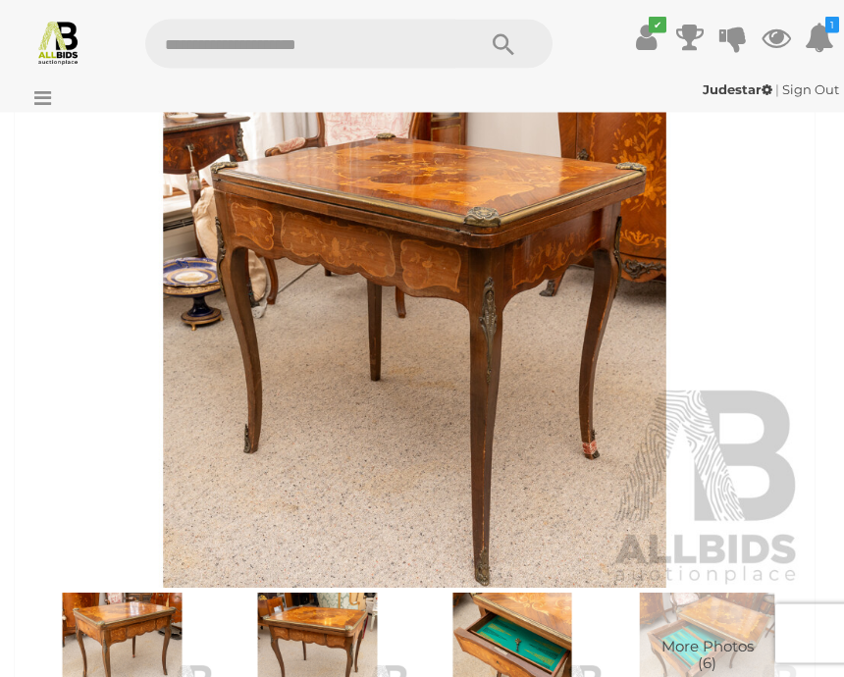
scroll to position [721, 0]
click at [296, 644] on img at bounding box center [318, 653] width 186 height 120
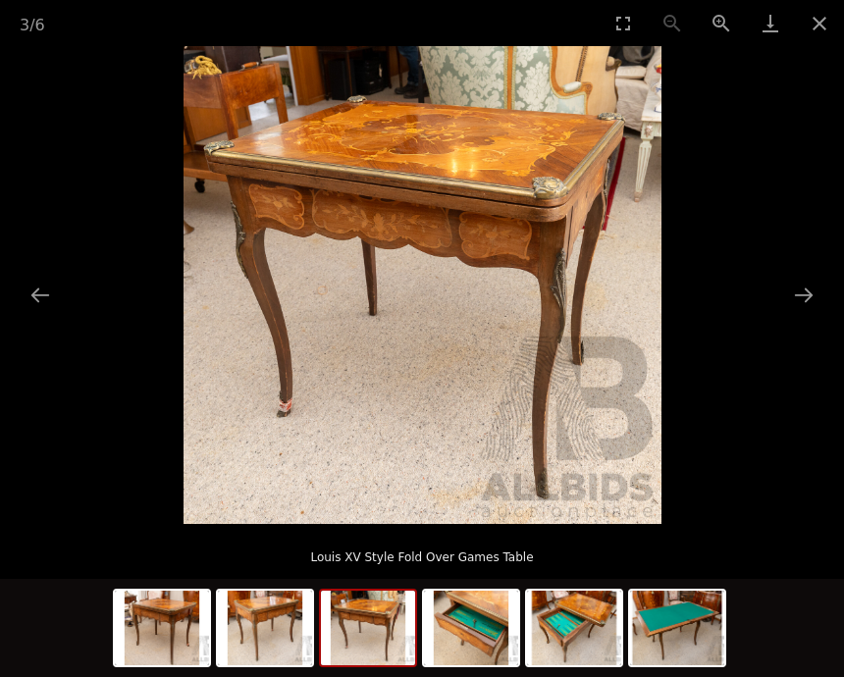
click at [802, 314] on button "Next slide" at bounding box center [804, 295] width 41 height 38
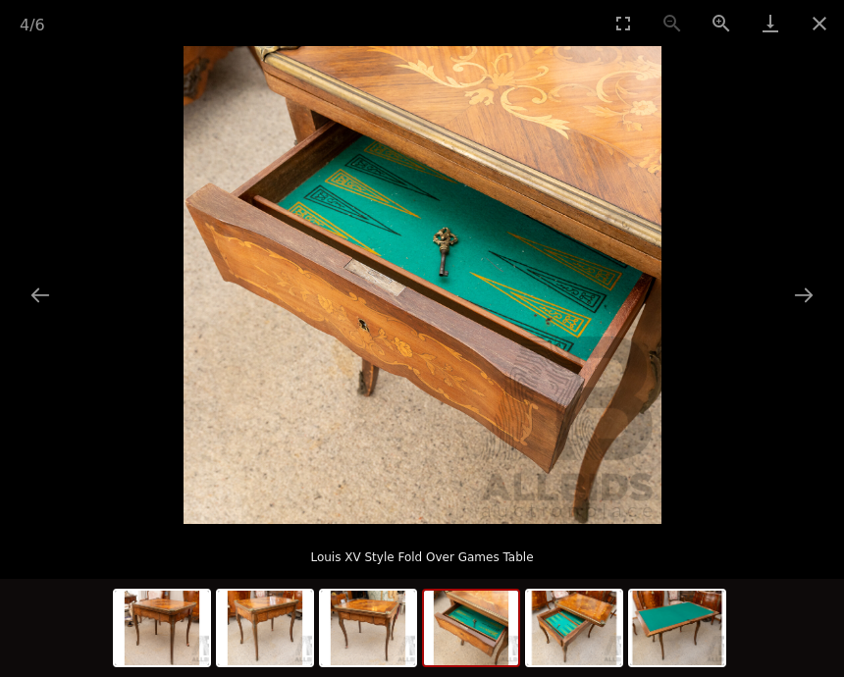
click at [802, 314] on button "Next slide" at bounding box center [804, 295] width 41 height 38
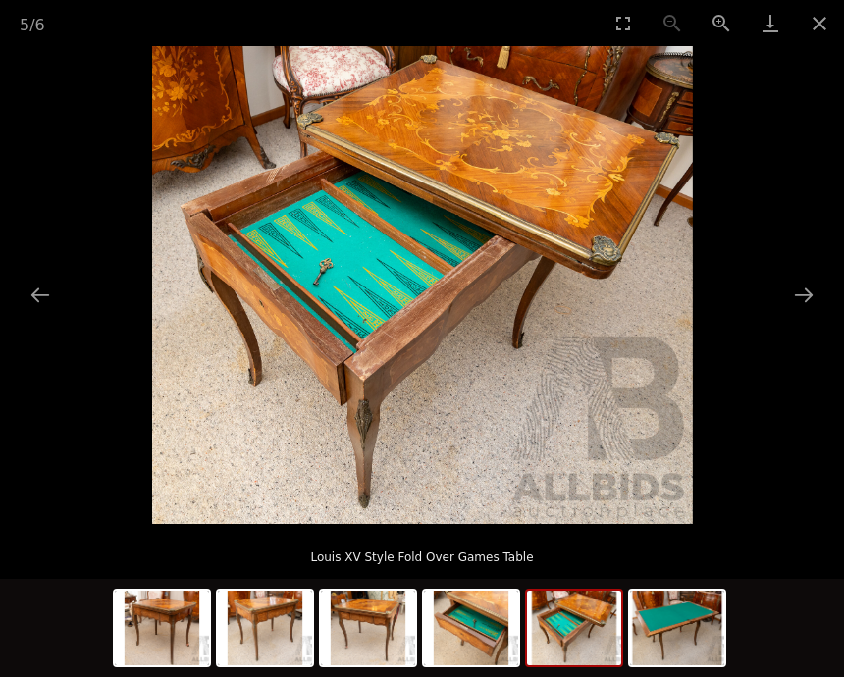
click at [800, 314] on button "Next slide" at bounding box center [804, 295] width 41 height 38
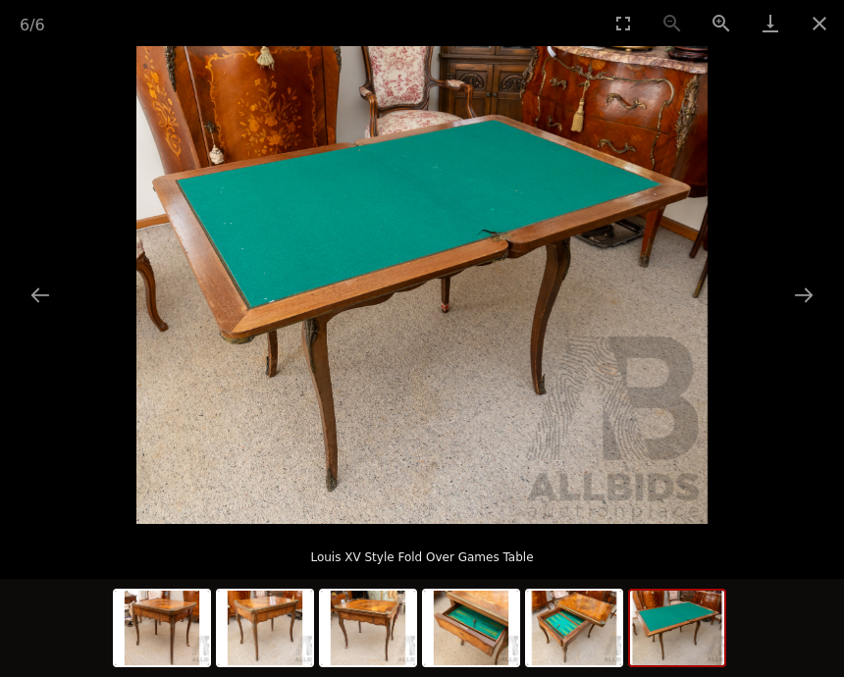
click at [802, 314] on button "Next slide" at bounding box center [804, 295] width 41 height 38
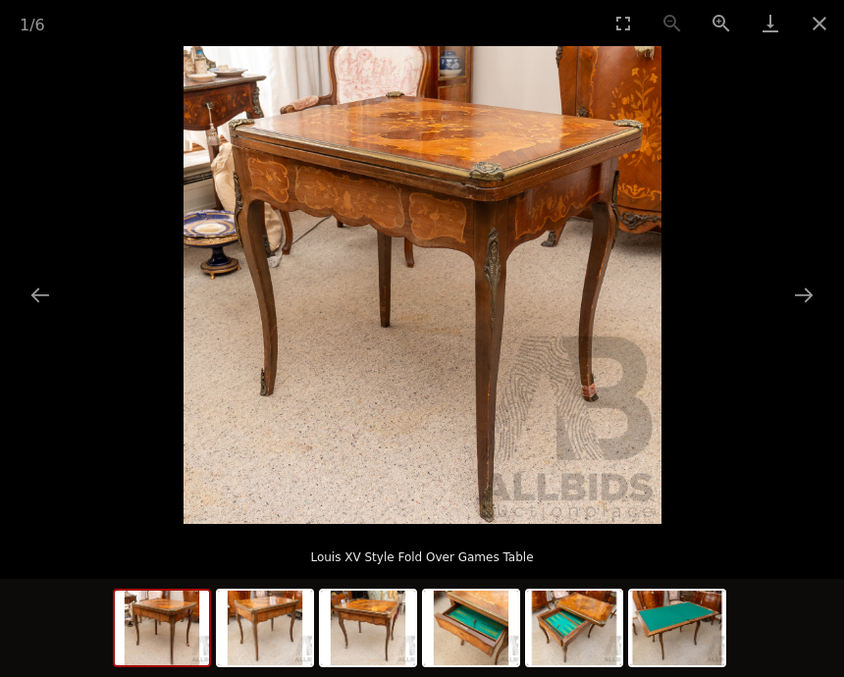
click at [838, 29] on button "Close gallery" at bounding box center [819, 23] width 49 height 46
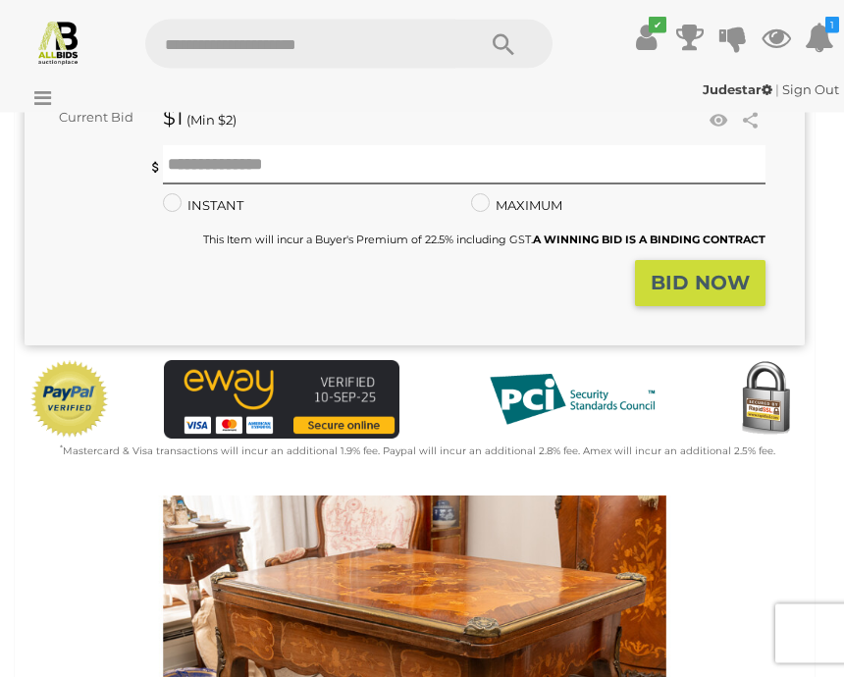
scroll to position [277, 0]
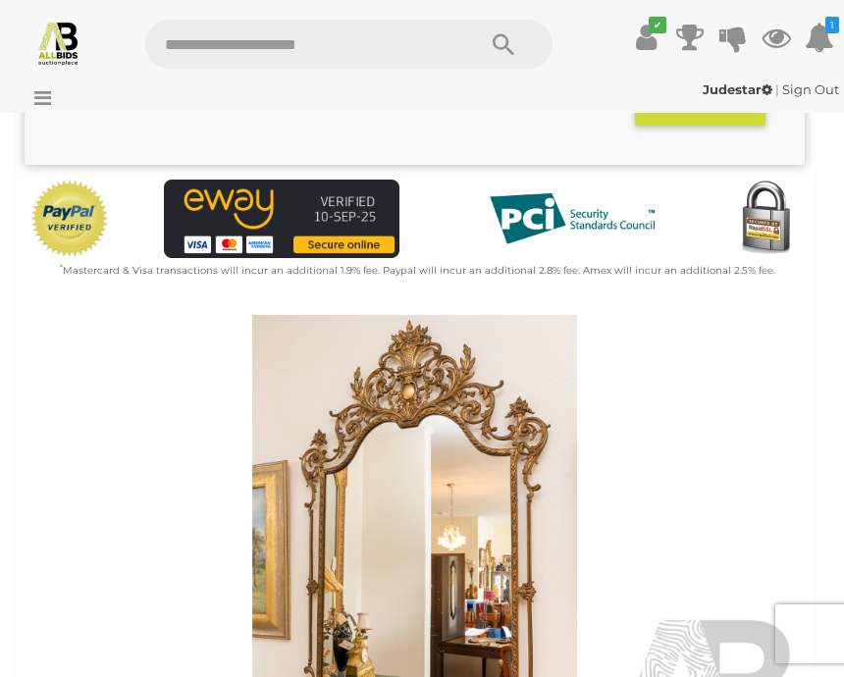
scroll to position [472, 0]
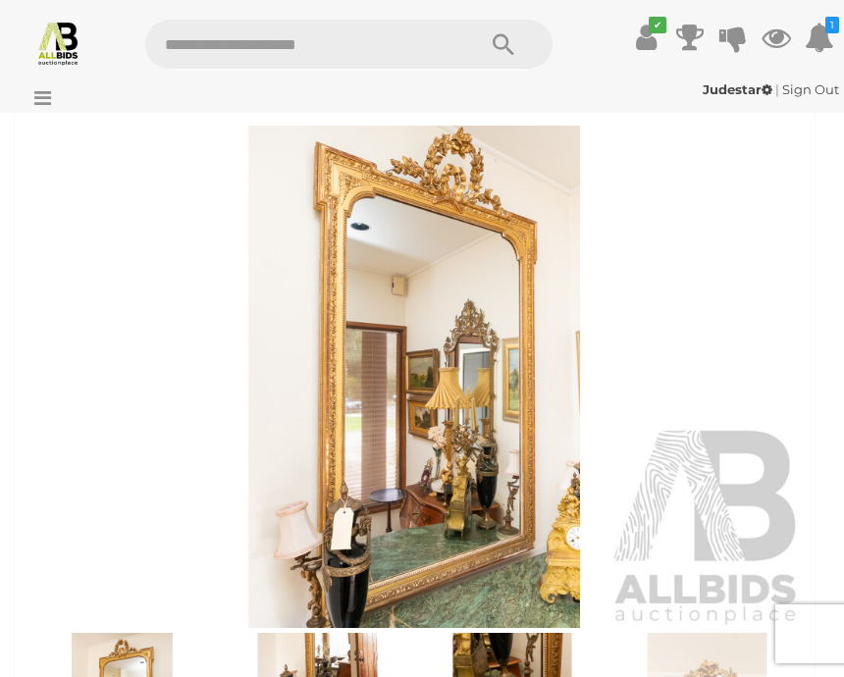
scroll to position [679, 0]
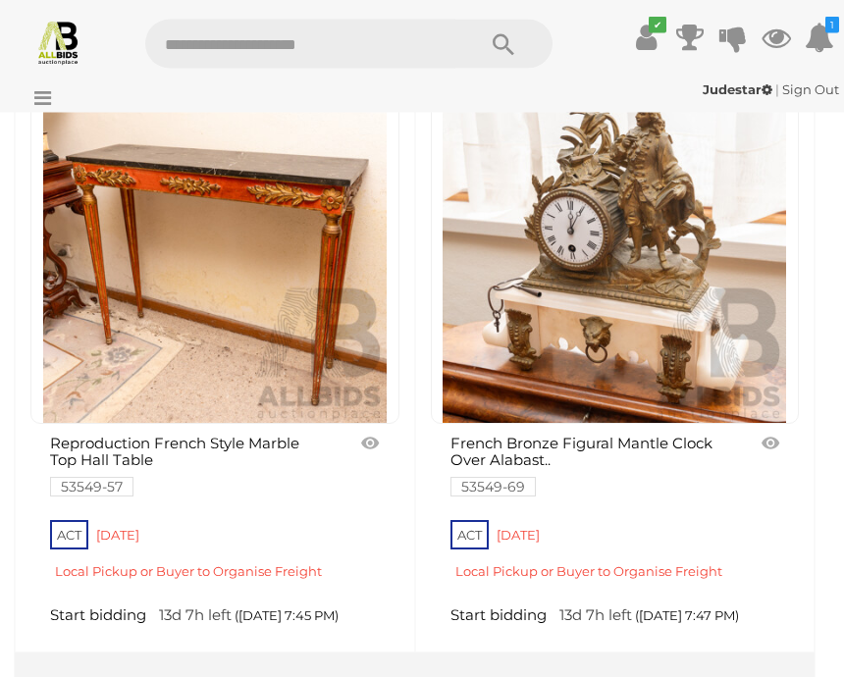
scroll to position [14683, 0]
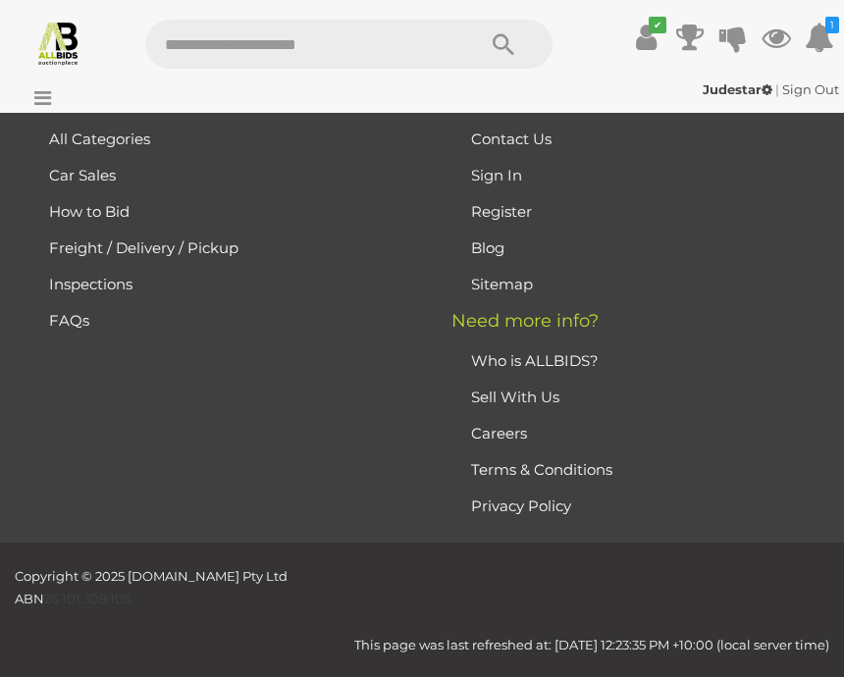
scroll to position [0, 0]
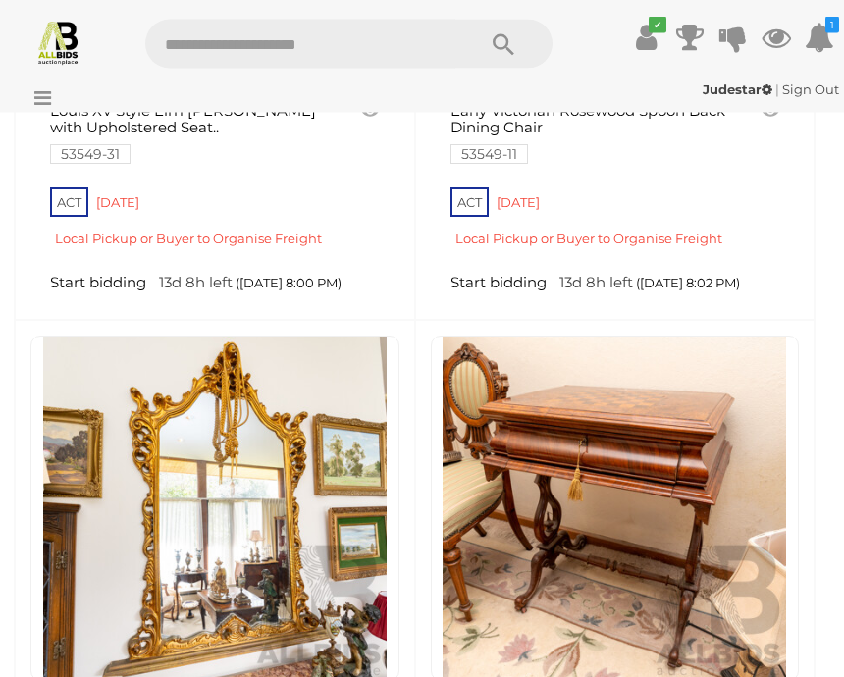
scroll to position [2957, 0]
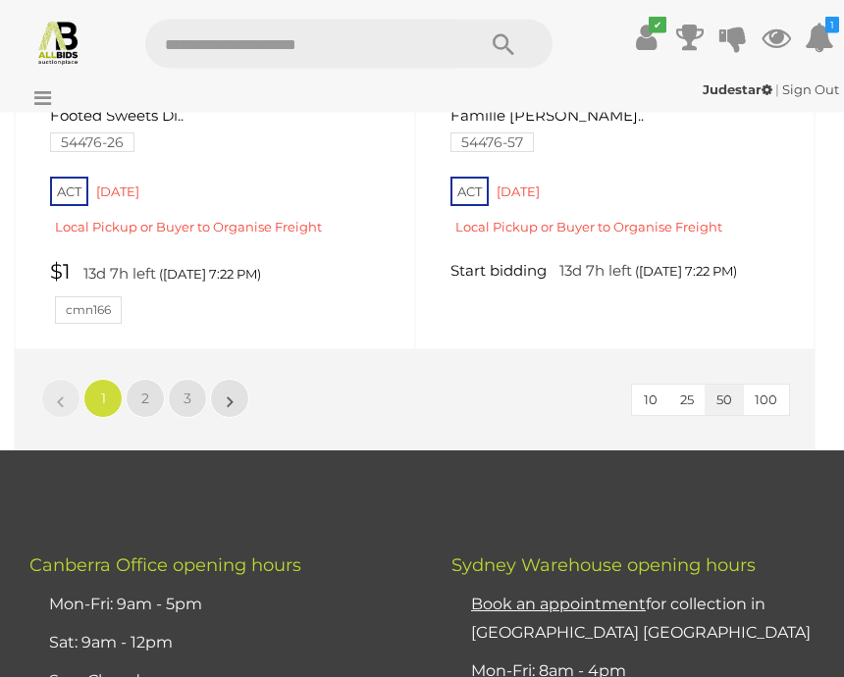
scroll to position [14910, 0]
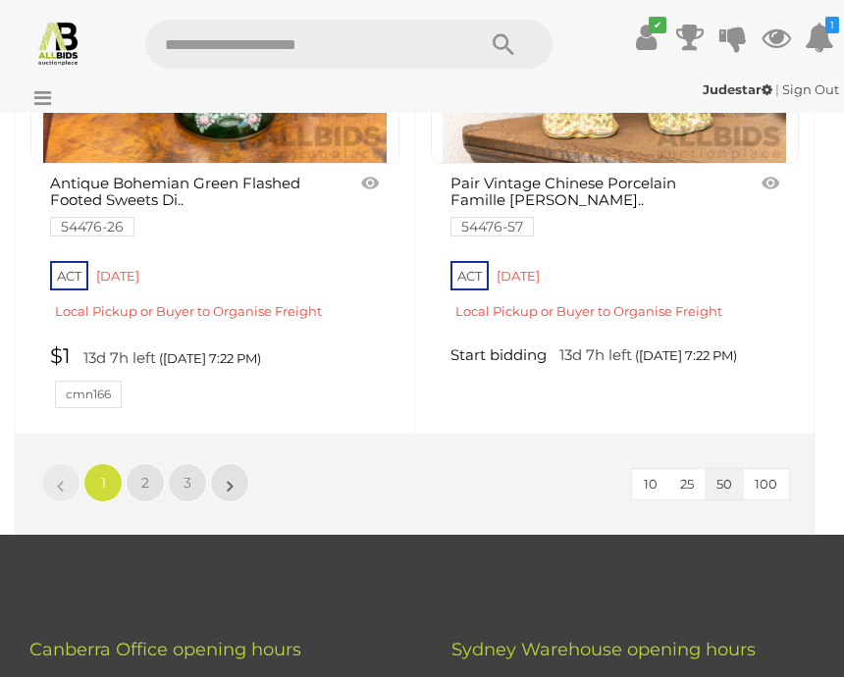
click at [208, 408] on link "$1 13d 7h left (23/09/2025 7:22 PM) cmn166" at bounding box center [217, 377] width 335 height 64
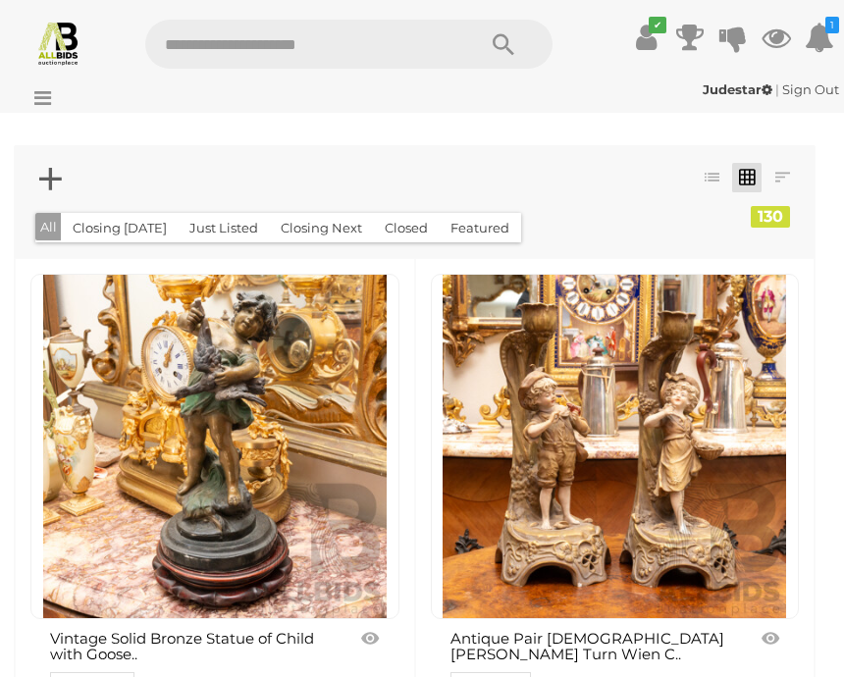
scroll to position [14996, 0]
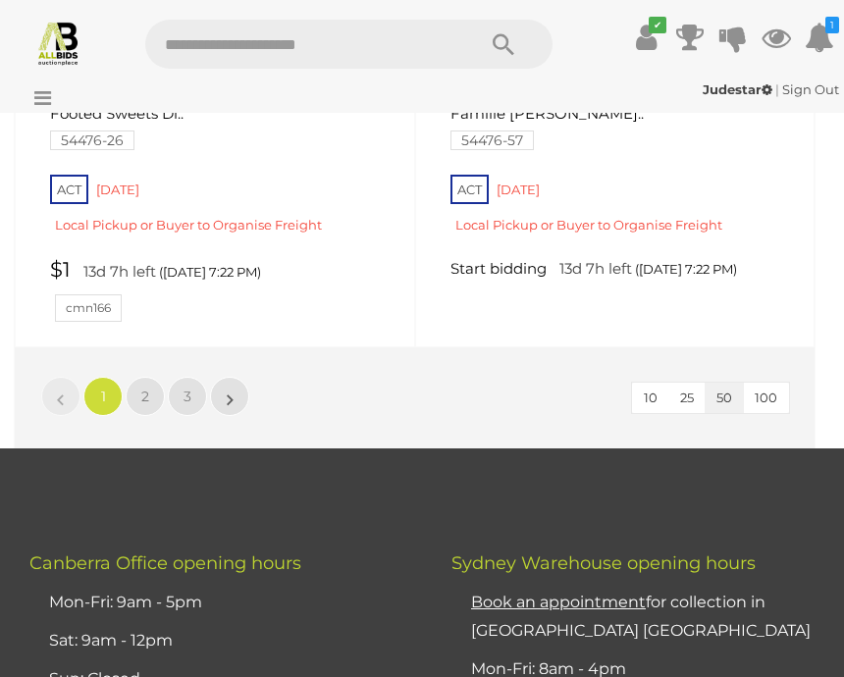
click at [692, 281] on link "Start bidding 13d 7h left (23/09/2025 7:22 PM)" at bounding box center [618, 269] width 335 height 23
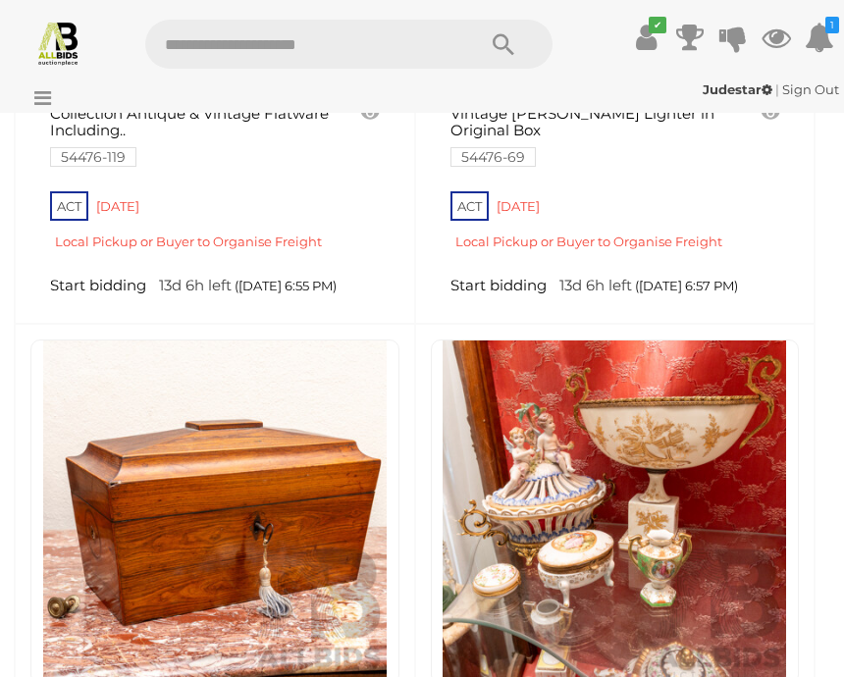
scroll to position [7772, 0]
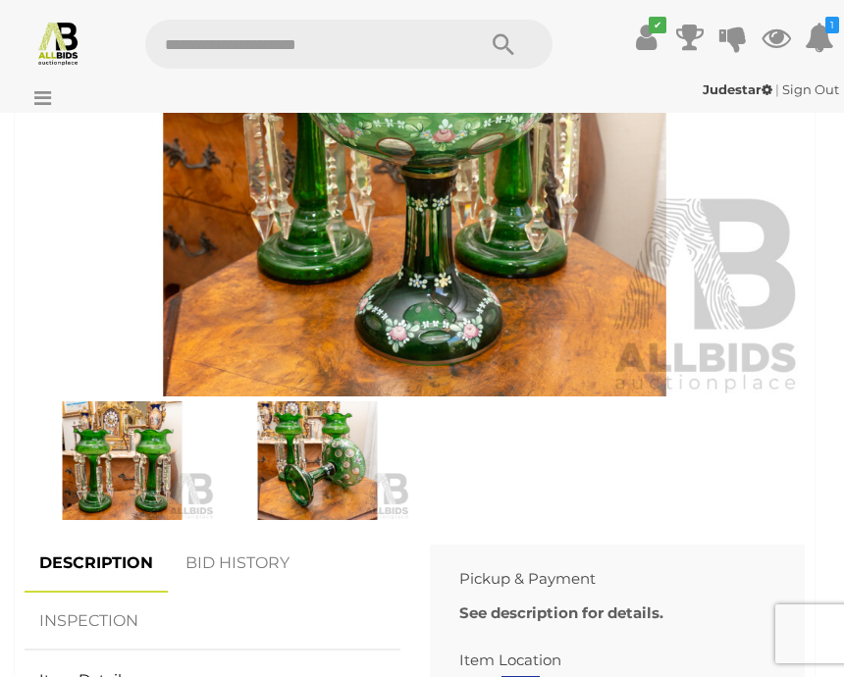
click at [665, 495] on div at bounding box center [415, 209] width 781 height 652
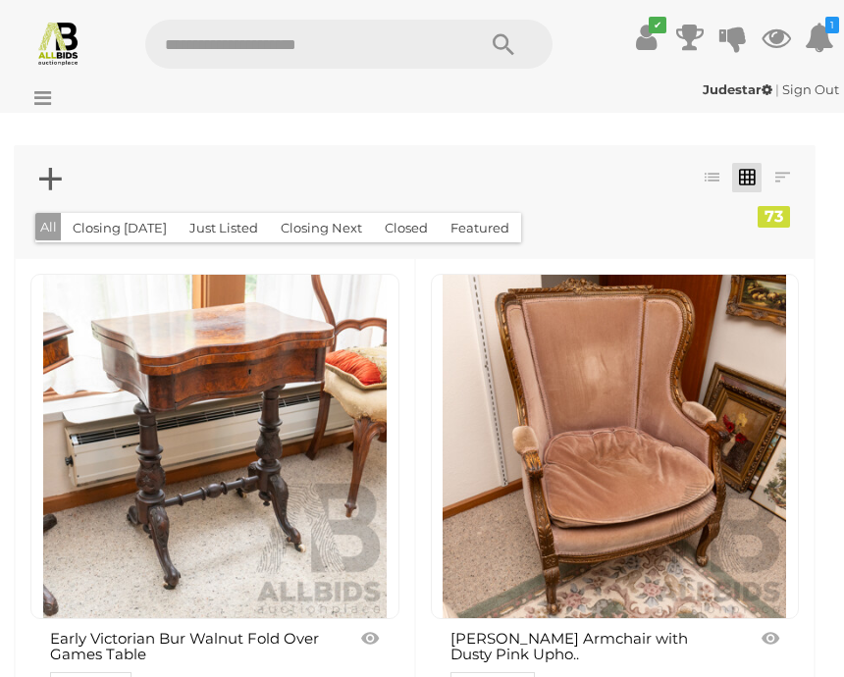
scroll to position [-5, 0]
click at [244, 524] on img at bounding box center [215, 447] width 344 height 344
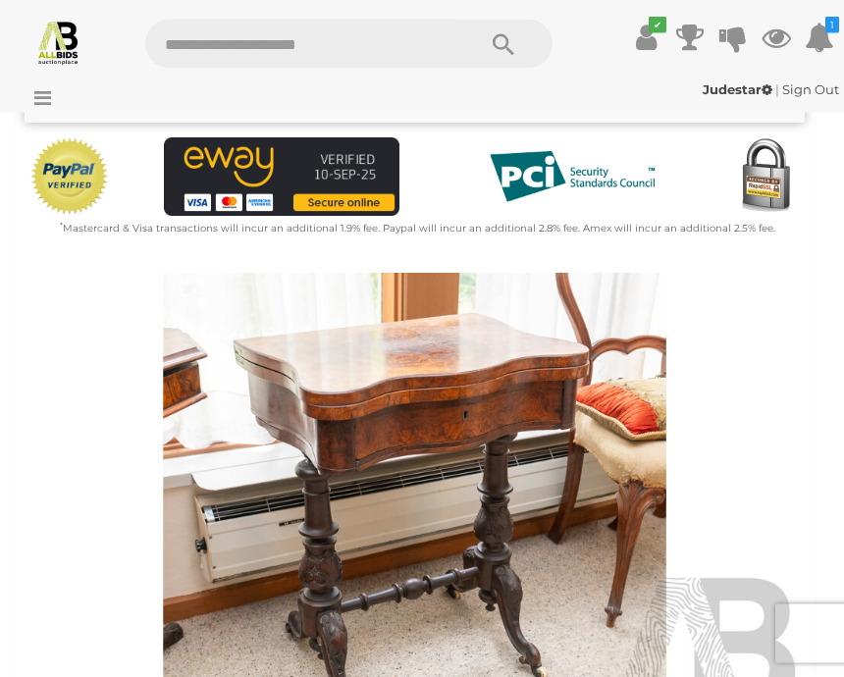
scroll to position [532, 0]
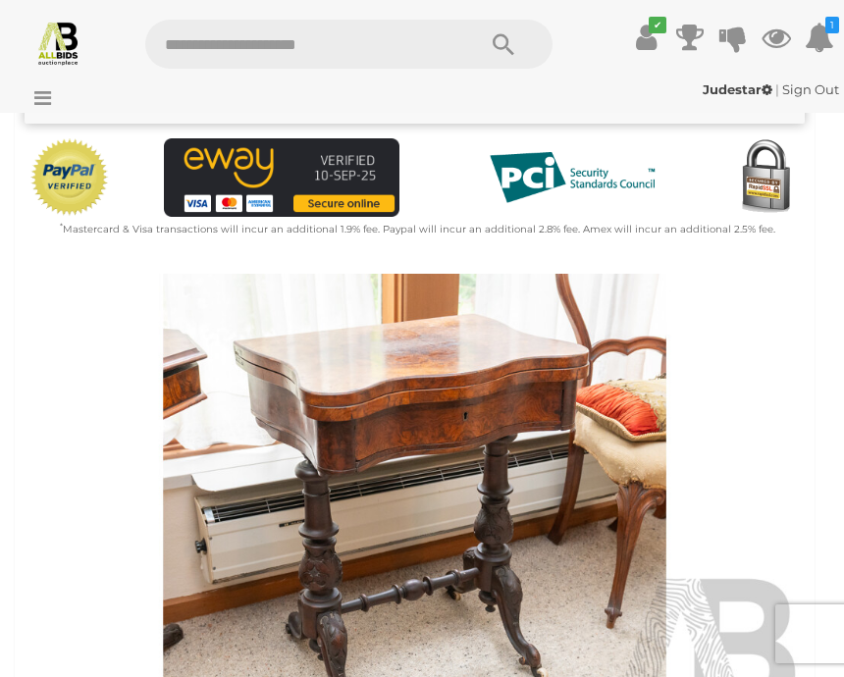
click at [490, 552] on img at bounding box center [415, 525] width 781 height 503
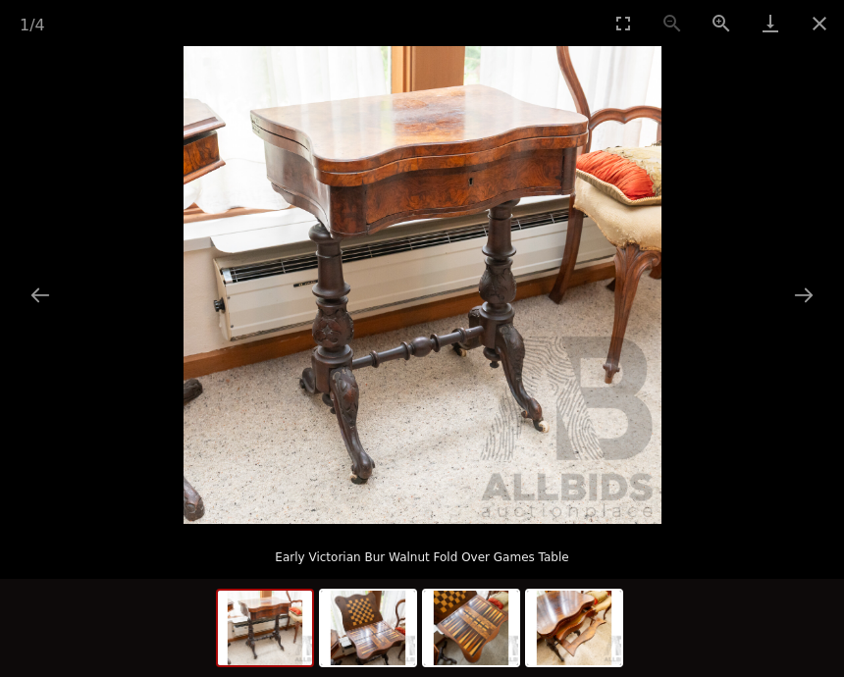
click at [810, 314] on button "Next slide" at bounding box center [804, 295] width 41 height 38
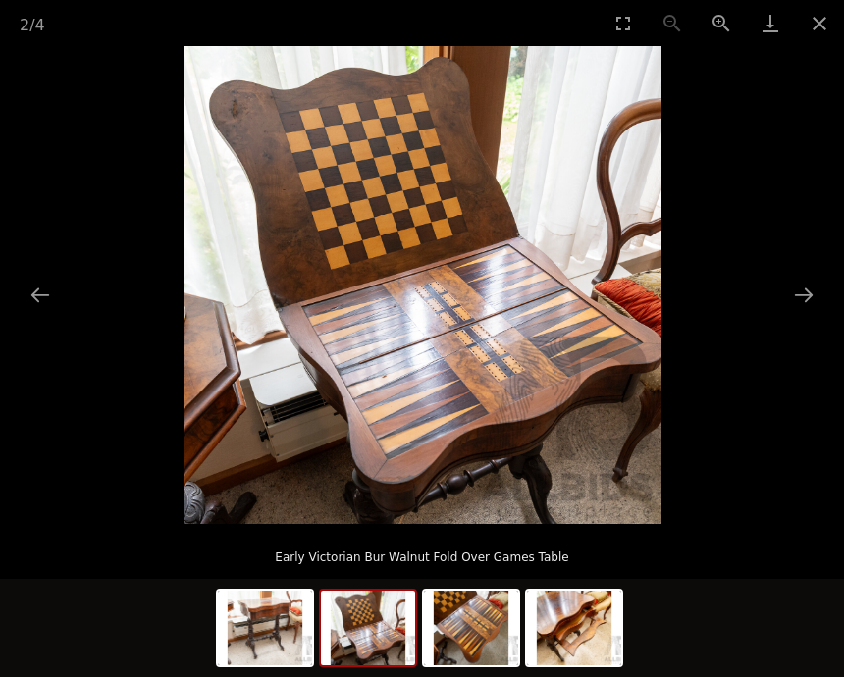
click at [797, 314] on button "Next slide" at bounding box center [804, 295] width 41 height 38
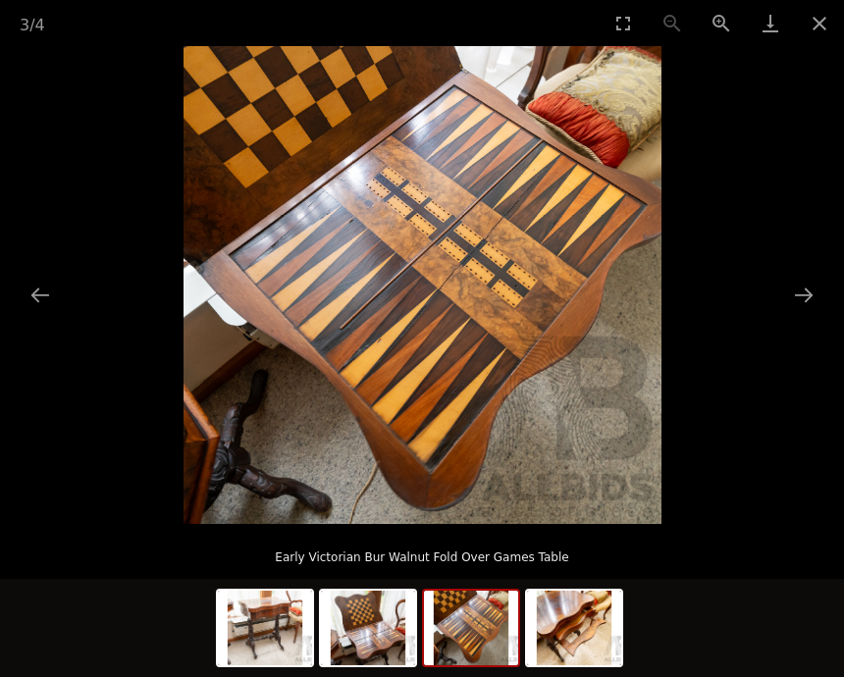
click at [804, 314] on button "Next slide" at bounding box center [804, 295] width 41 height 38
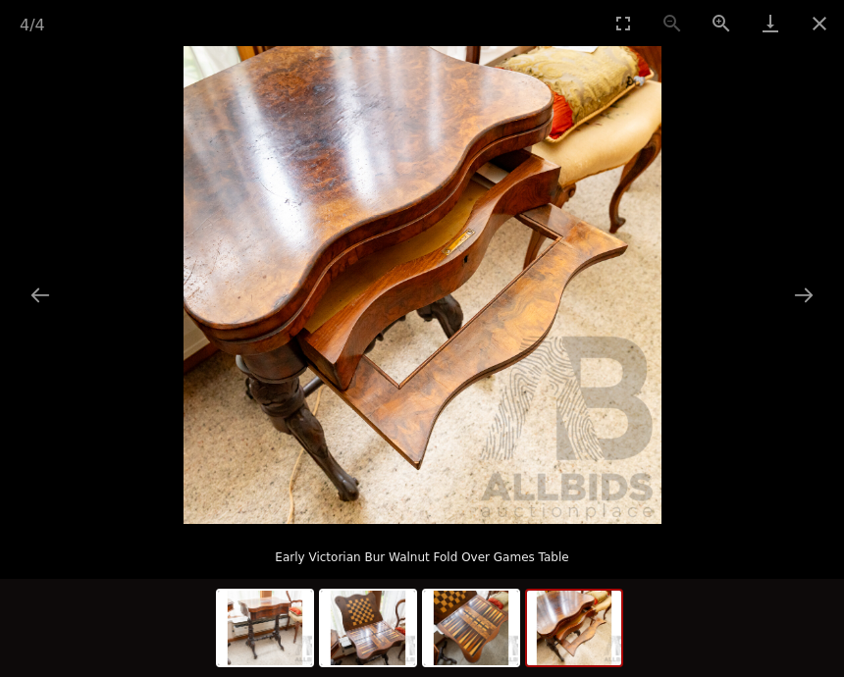
click at [828, 32] on button "Close gallery" at bounding box center [819, 23] width 49 height 46
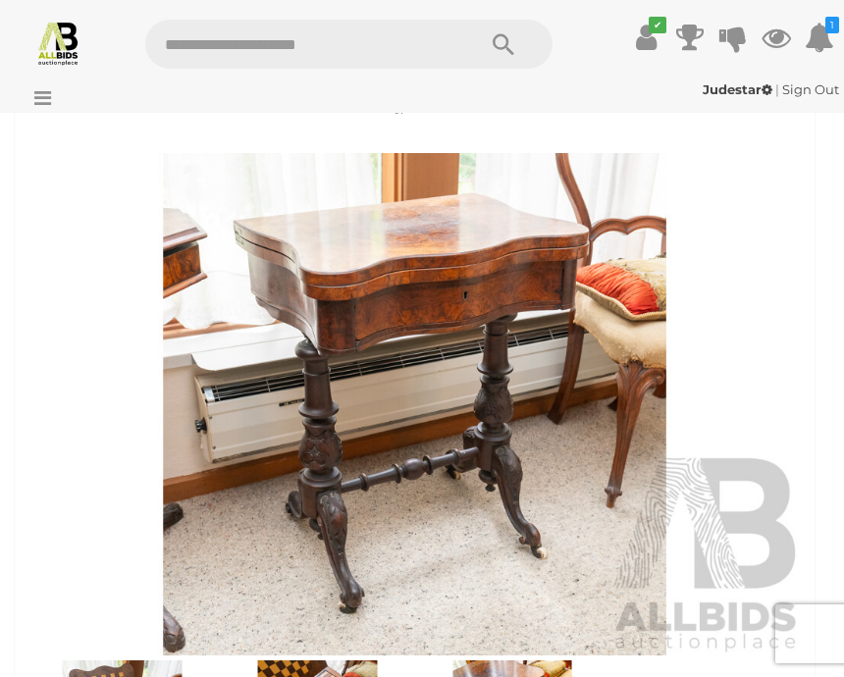
scroll to position [561, 0]
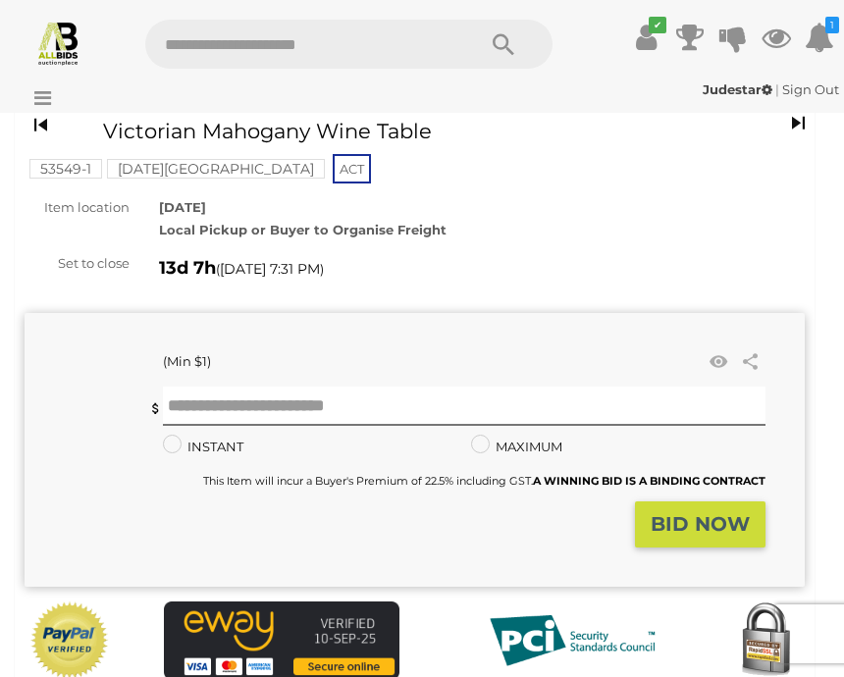
scroll to position [70, 0]
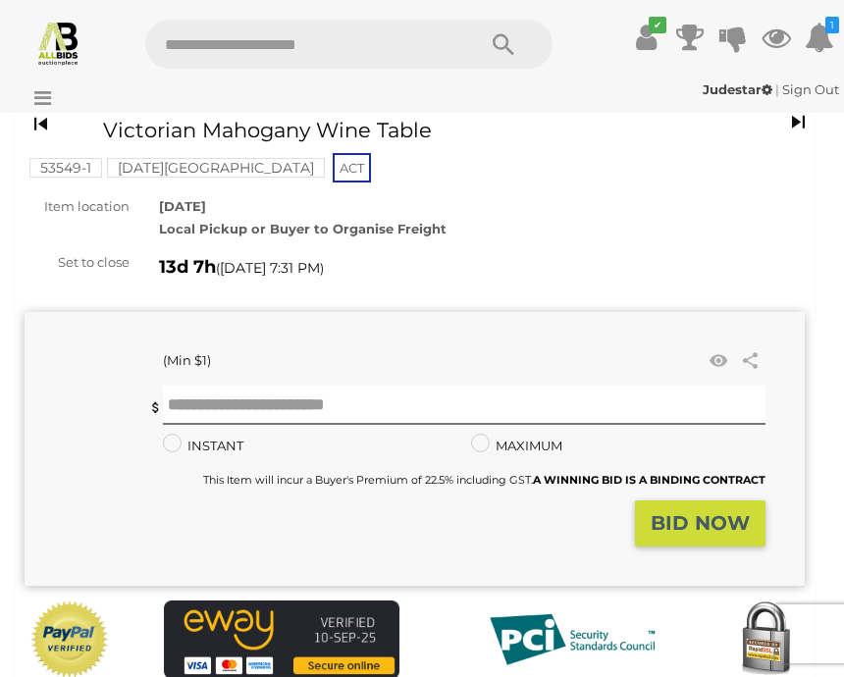
click at [139, 332] on div "(Min $1) Share Facebook Twitter" at bounding box center [415, 448] width 781 height 273
click at [302, 337] on div "(Min $1) Share Facebook Twitter" at bounding box center [415, 448] width 781 height 273
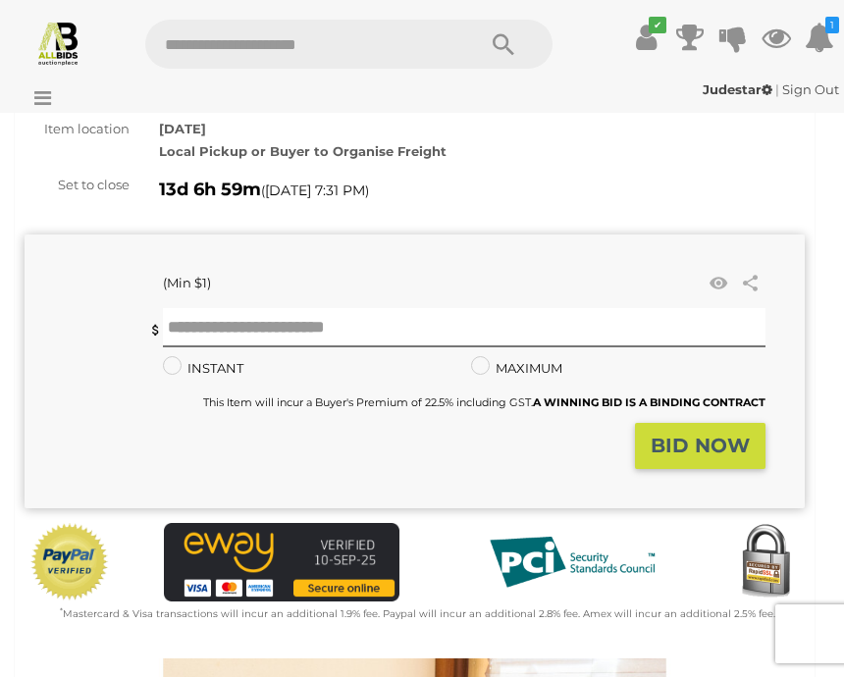
scroll to position [0, 0]
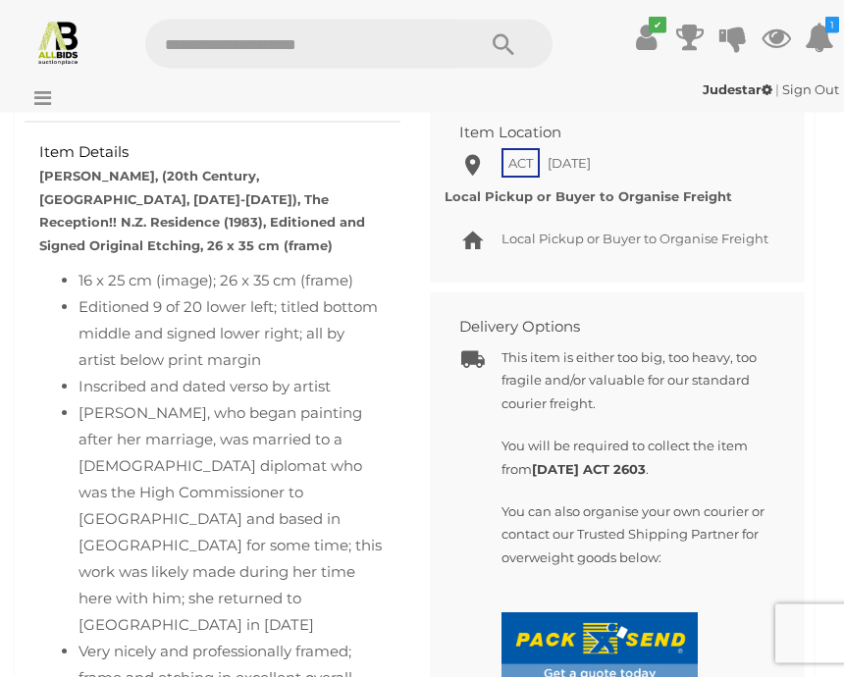
scroll to position [1546, 0]
